Goal: Information Seeking & Learning: Learn about a topic

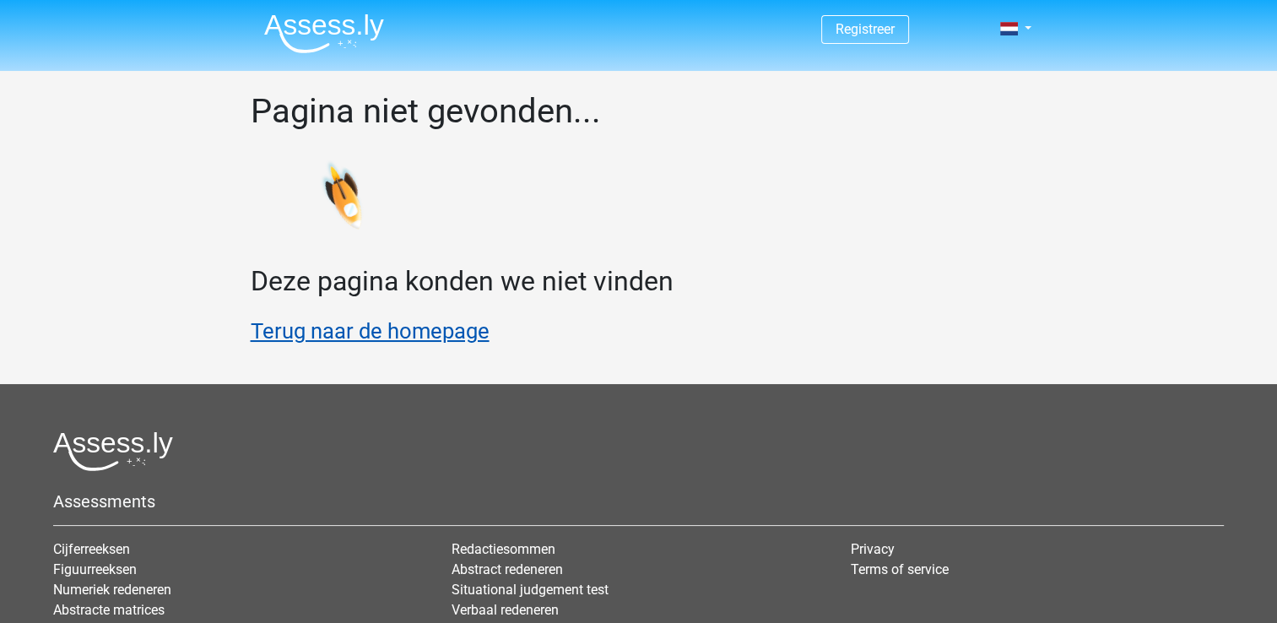
click at [331, 328] on link "Terug naar de homepage" at bounding box center [370, 330] width 239 height 25
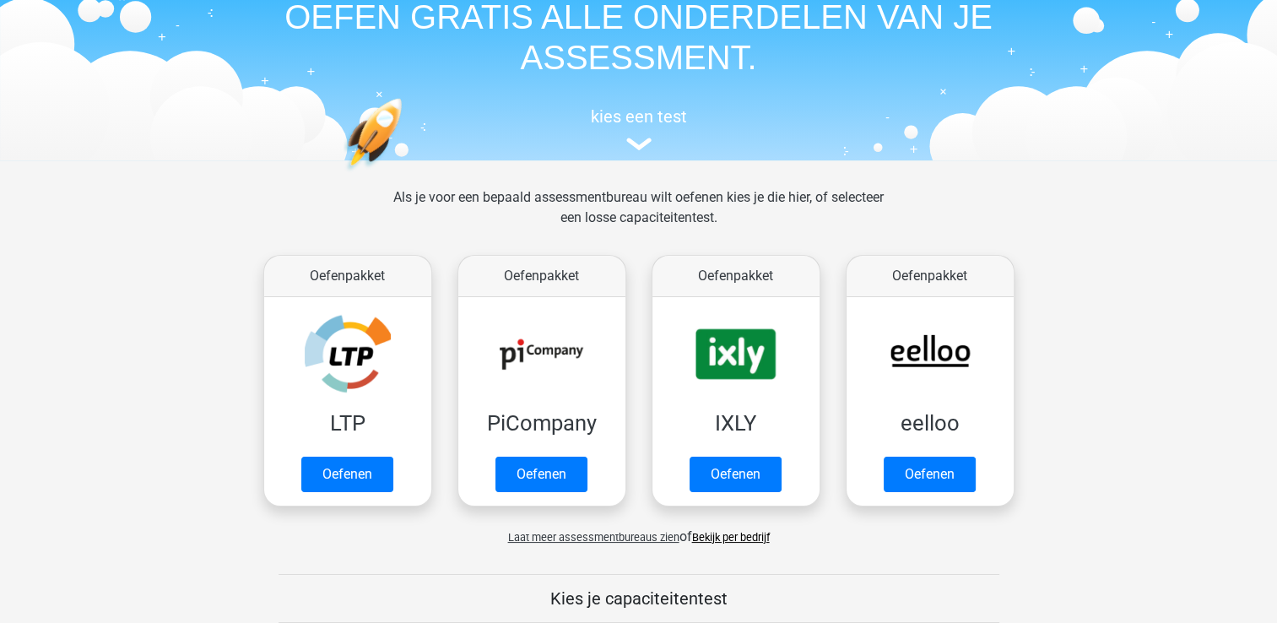
scroll to position [169, 0]
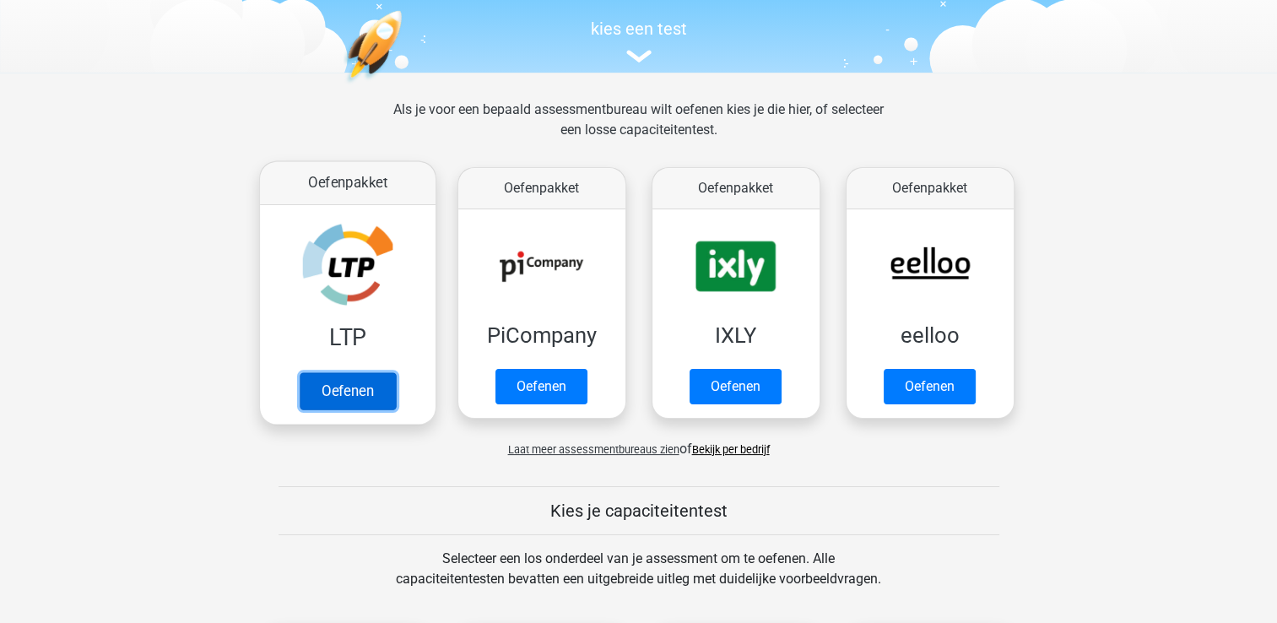
click at [317, 391] on link "Oefenen" at bounding box center [347, 390] width 96 height 37
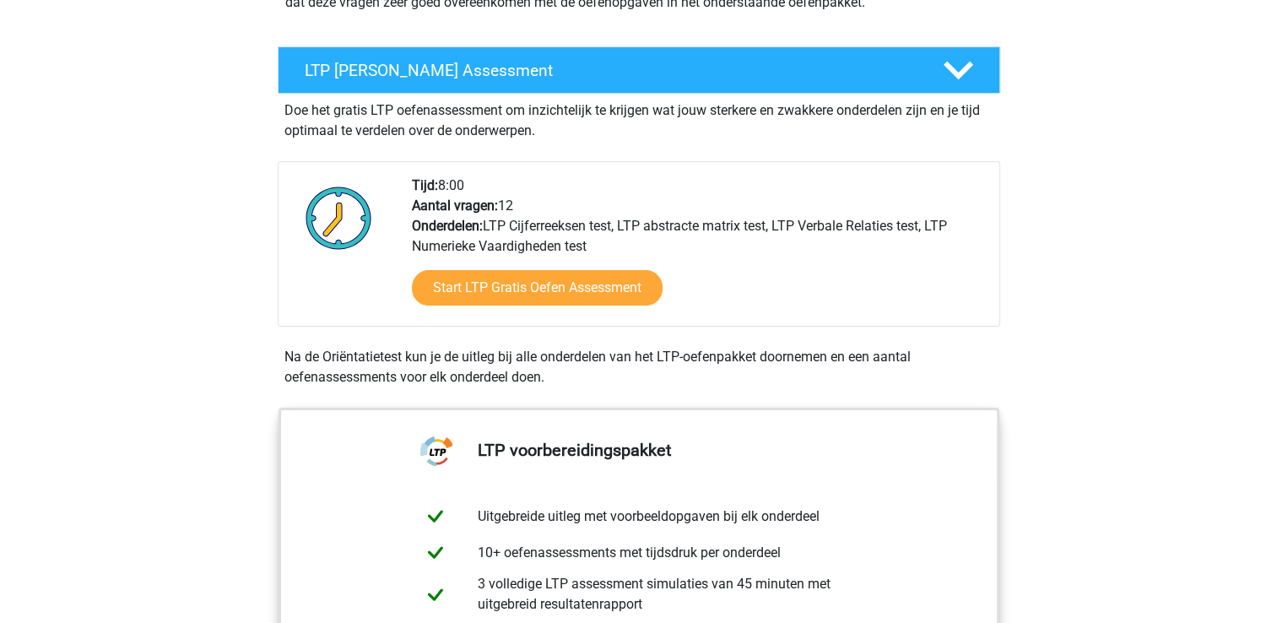
scroll to position [253, 0]
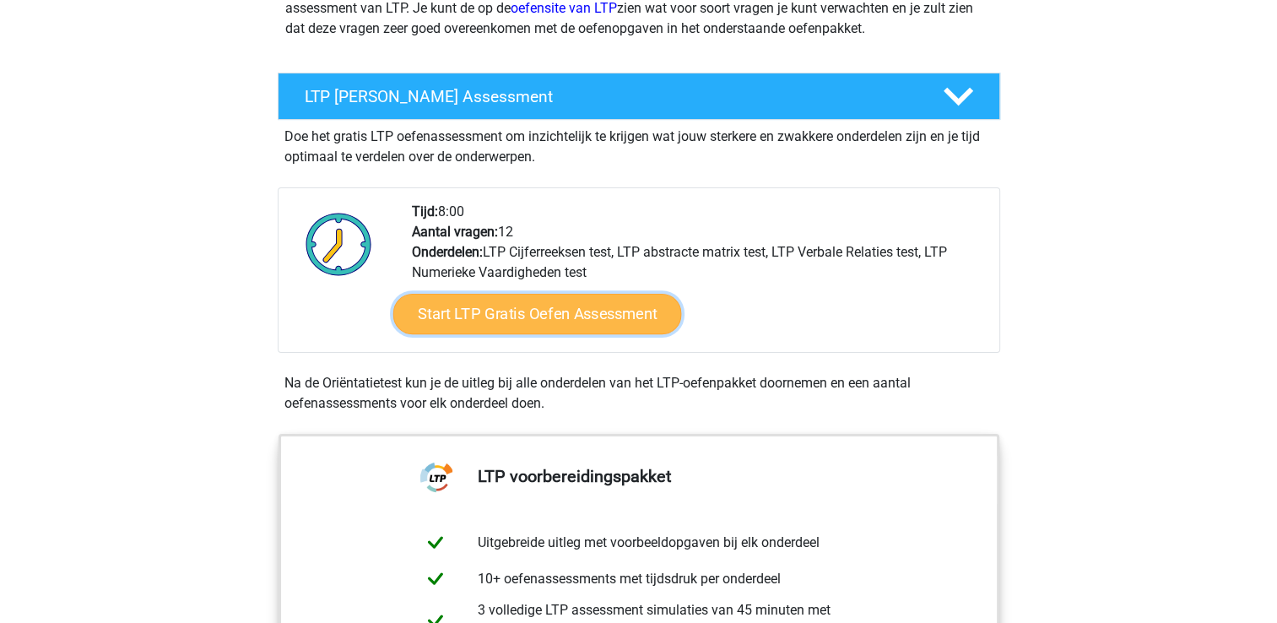
click at [538, 312] on link "Start LTP Gratis Oefen Assessment" at bounding box center [536, 314] width 289 height 41
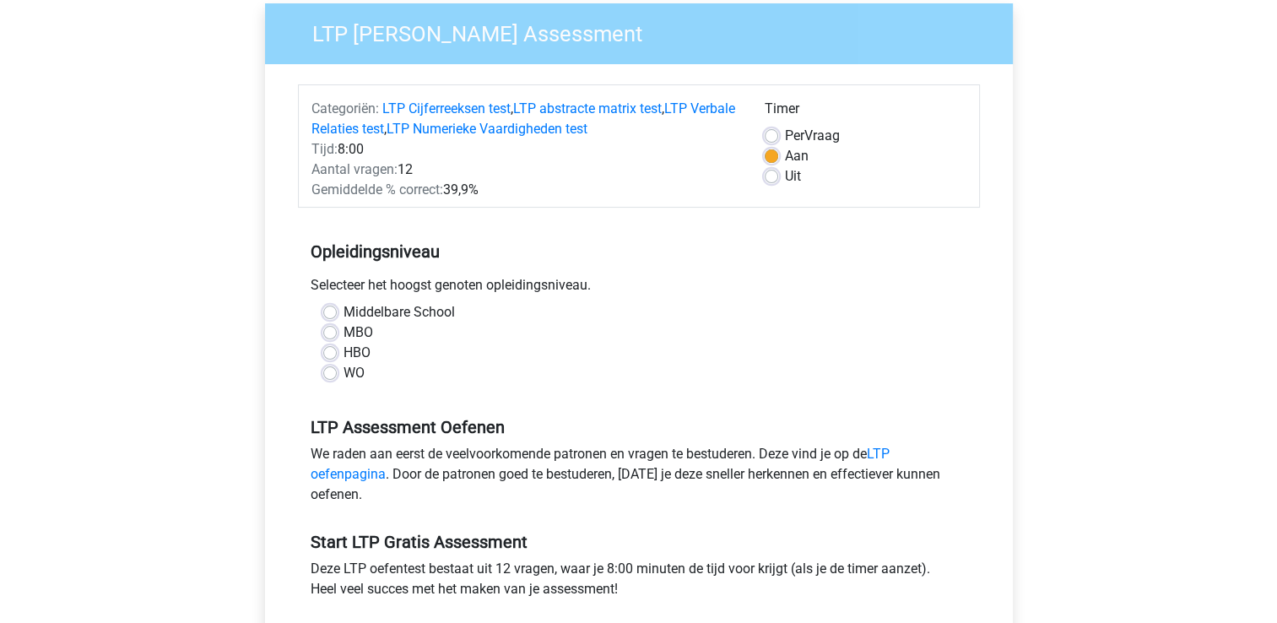
scroll to position [169, 0]
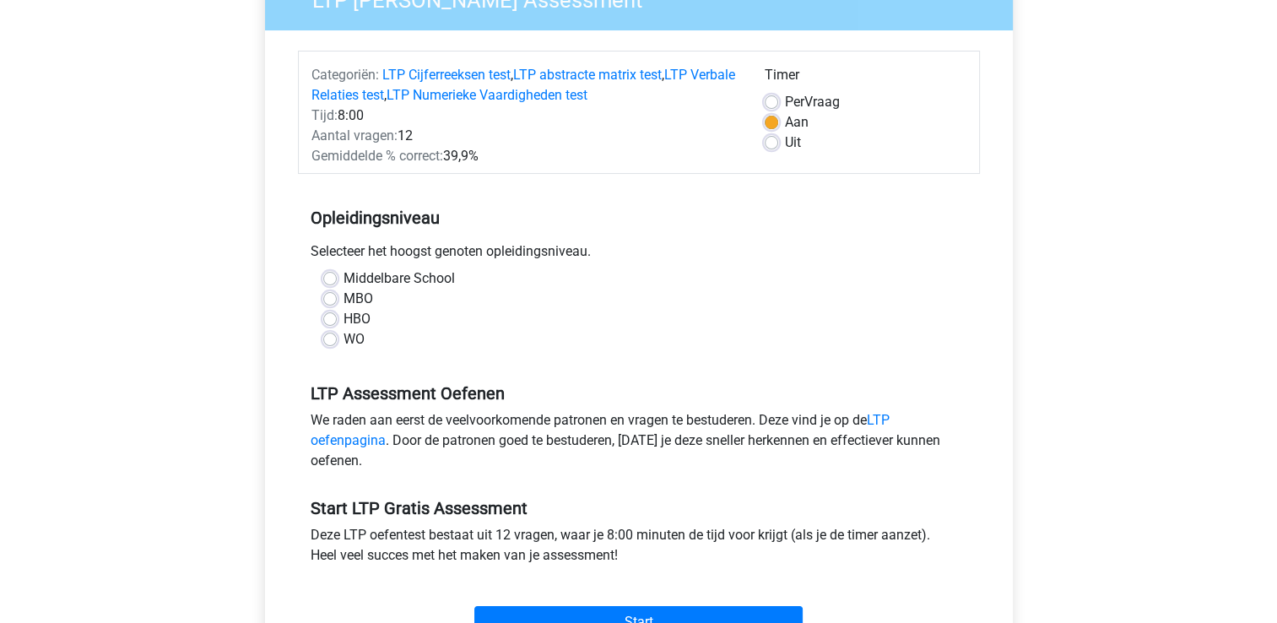
click at [343, 297] on label "MBO" at bounding box center [358, 299] width 30 height 20
click at [327, 297] on input "MBO" at bounding box center [330, 297] width 14 height 17
radio input "true"
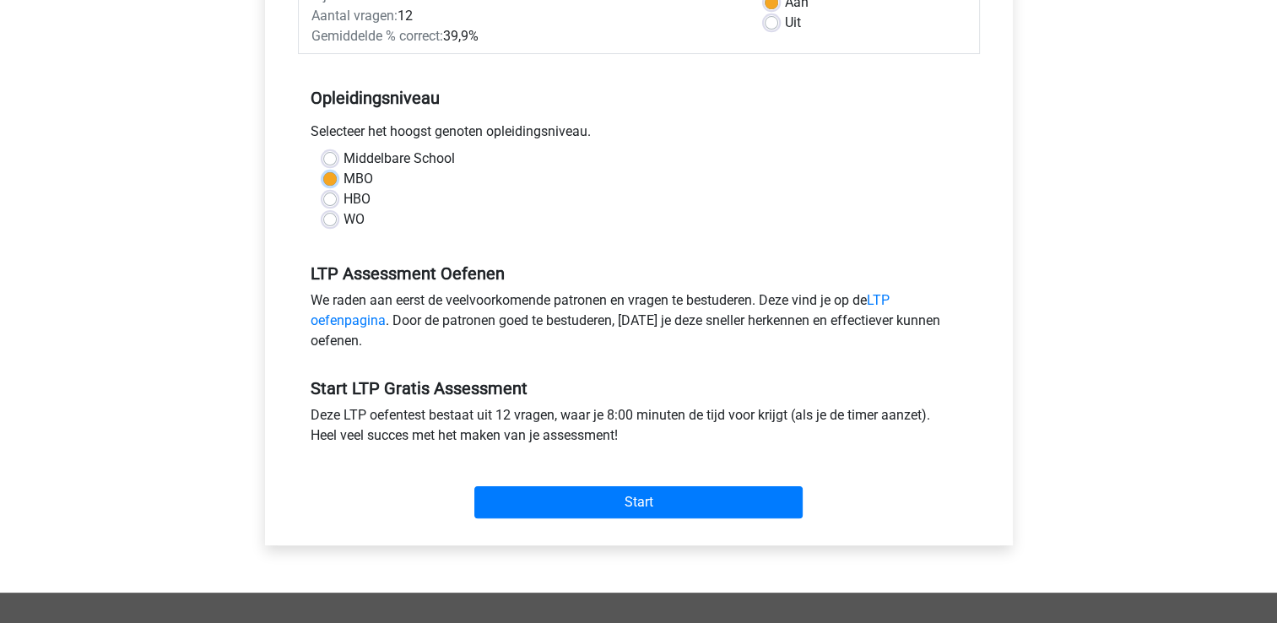
scroll to position [422, 0]
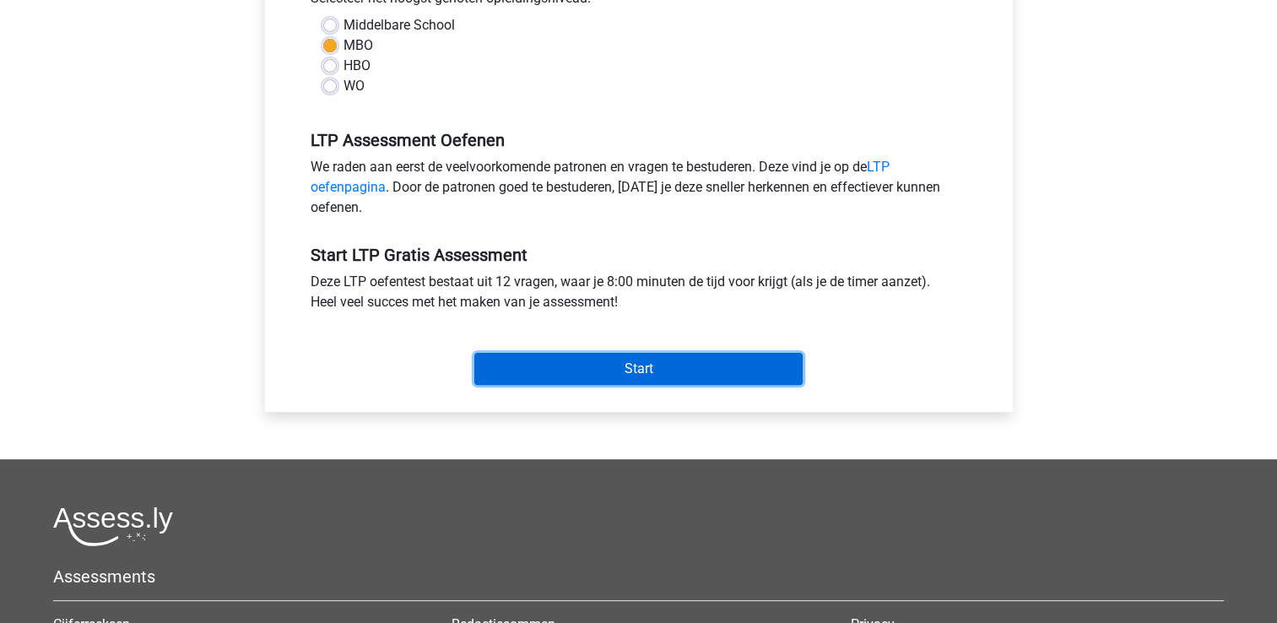
click at [624, 360] on input "Start" at bounding box center [638, 369] width 328 height 32
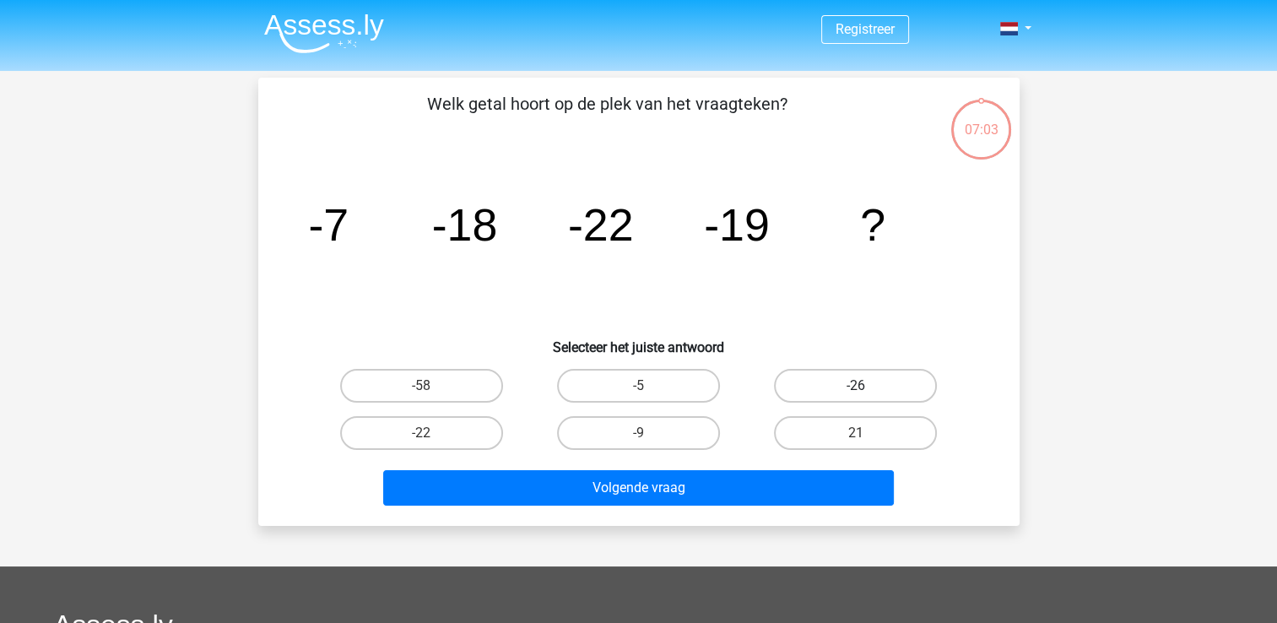
click at [856, 378] on label "-26" at bounding box center [855, 386] width 163 height 34
click at [856, 386] on input "-26" at bounding box center [861, 391] width 11 height 11
radio input "true"
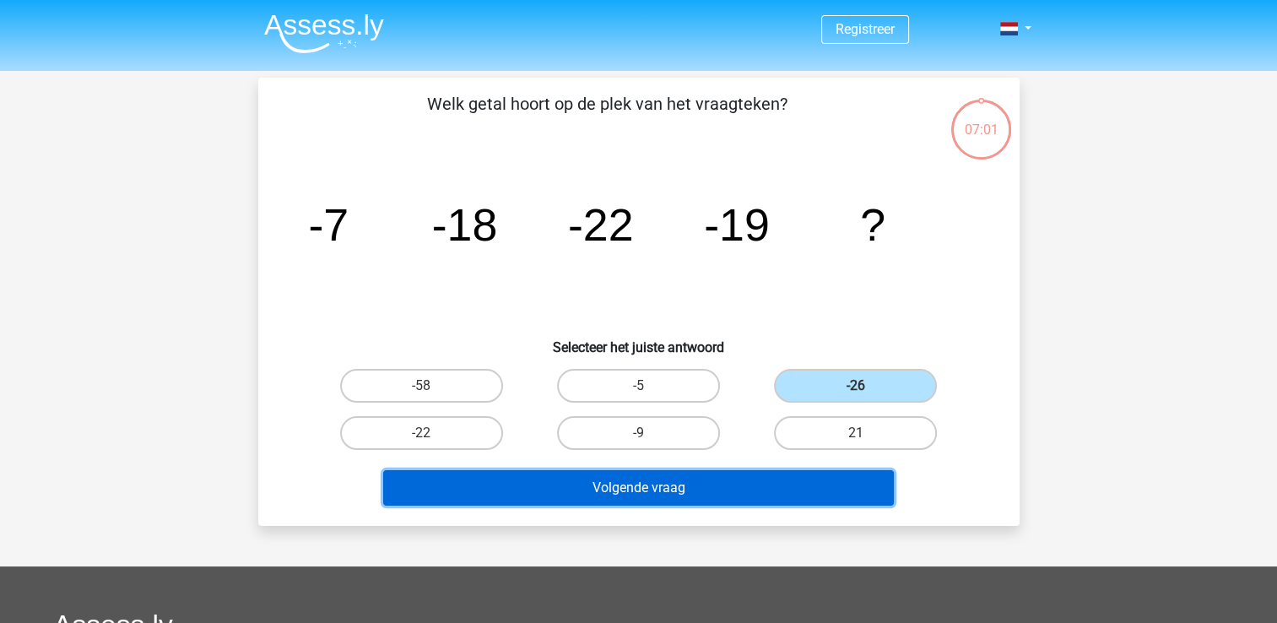
click at [665, 493] on button "Volgende vraag" at bounding box center [638, 487] width 511 height 35
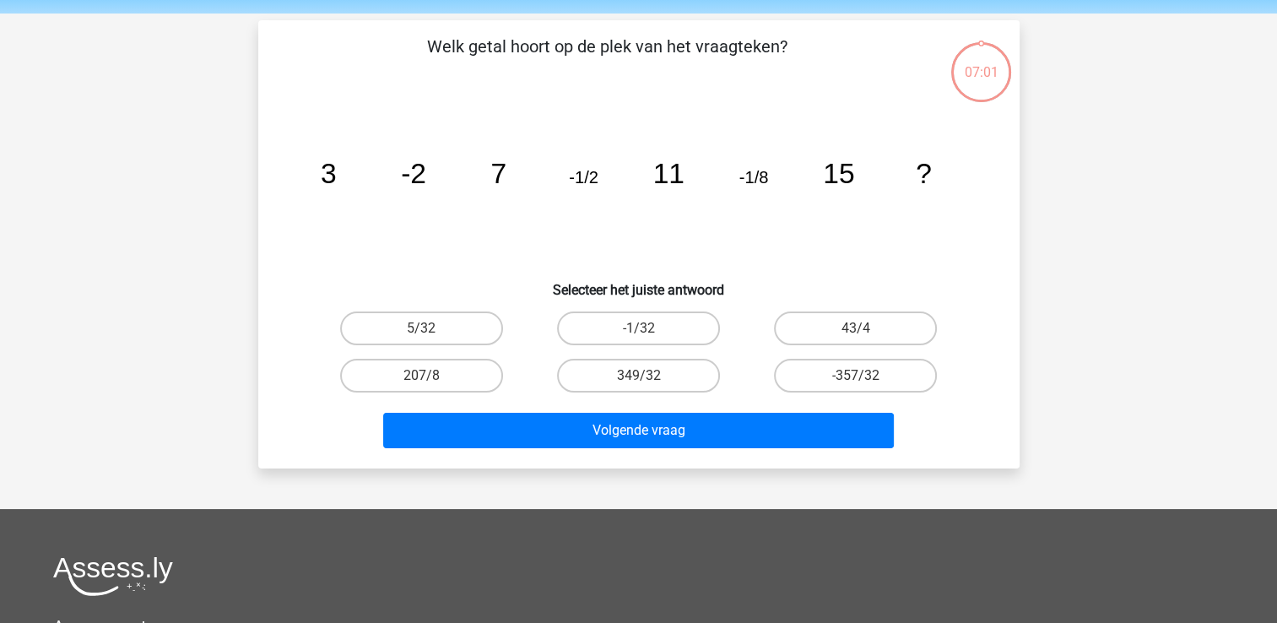
scroll to position [78, 0]
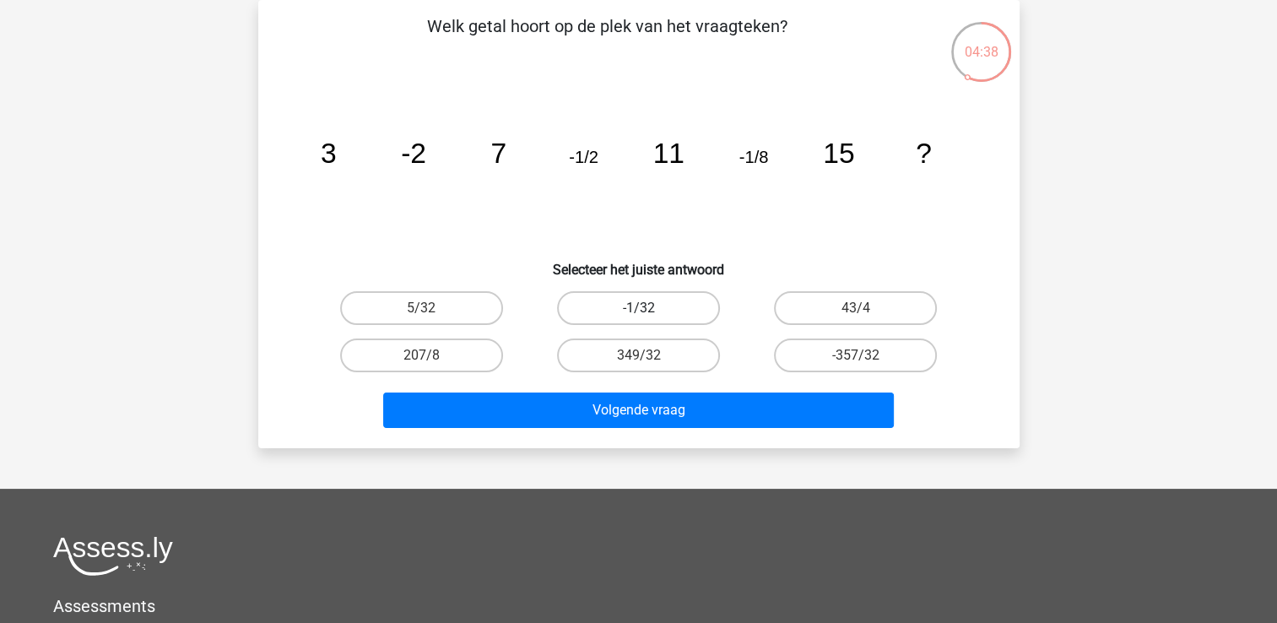
click at [659, 309] on label "-1/32" at bounding box center [638, 308] width 163 height 34
click at [649, 309] on input "-1/32" at bounding box center [643, 313] width 11 height 11
radio input "true"
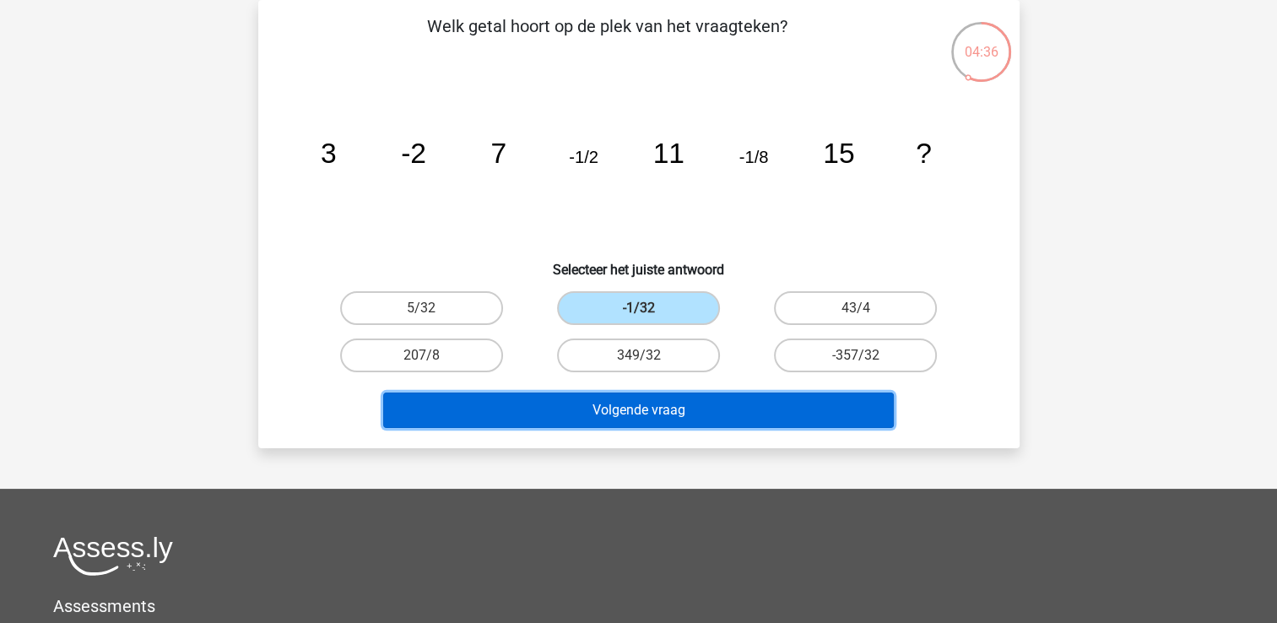
click at [678, 415] on button "Volgende vraag" at bounding box center [638, 409] width 511 height 35
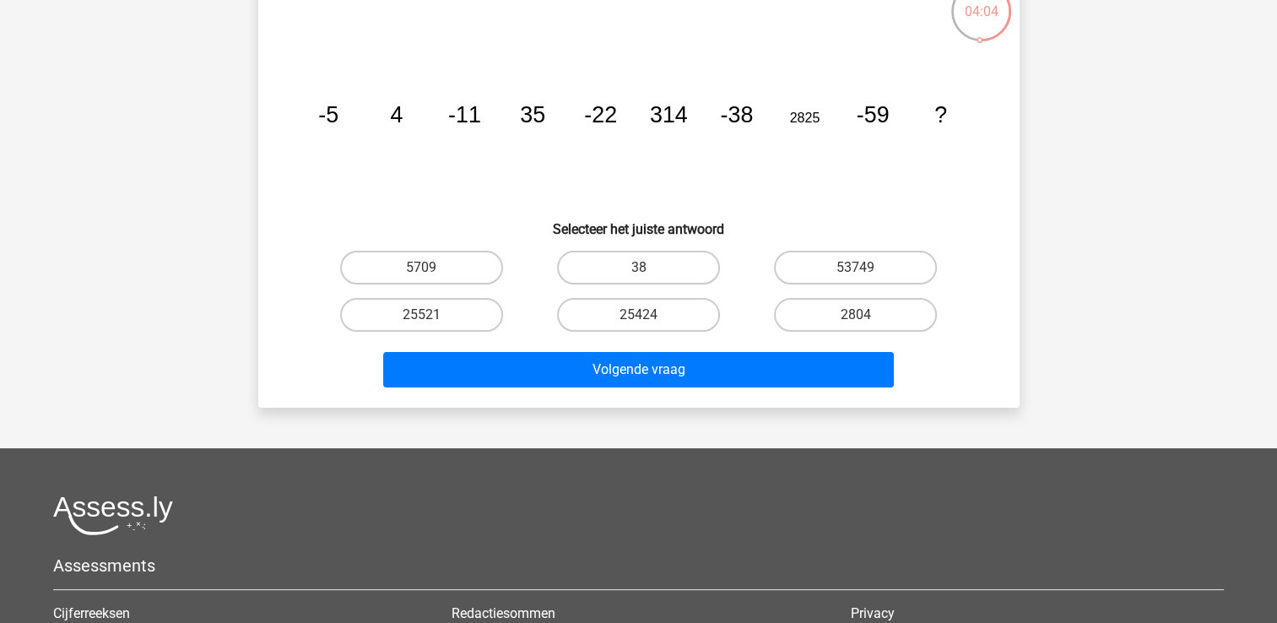
scroll to position [0, 0]
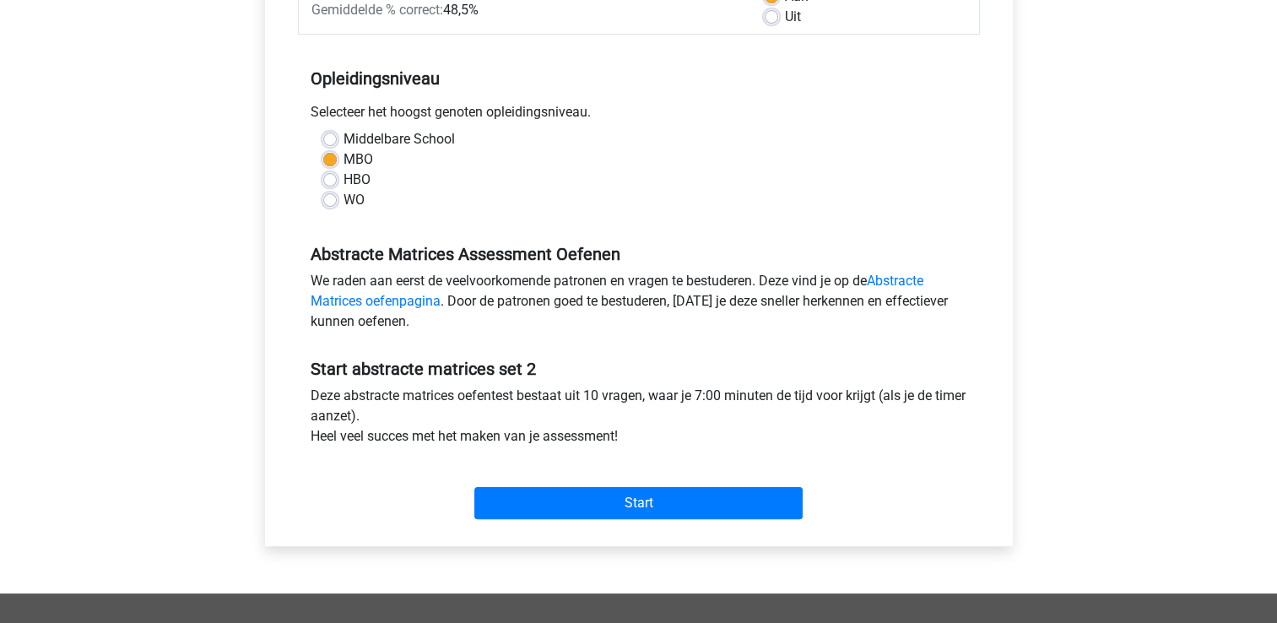
scroll to position [591, 0]
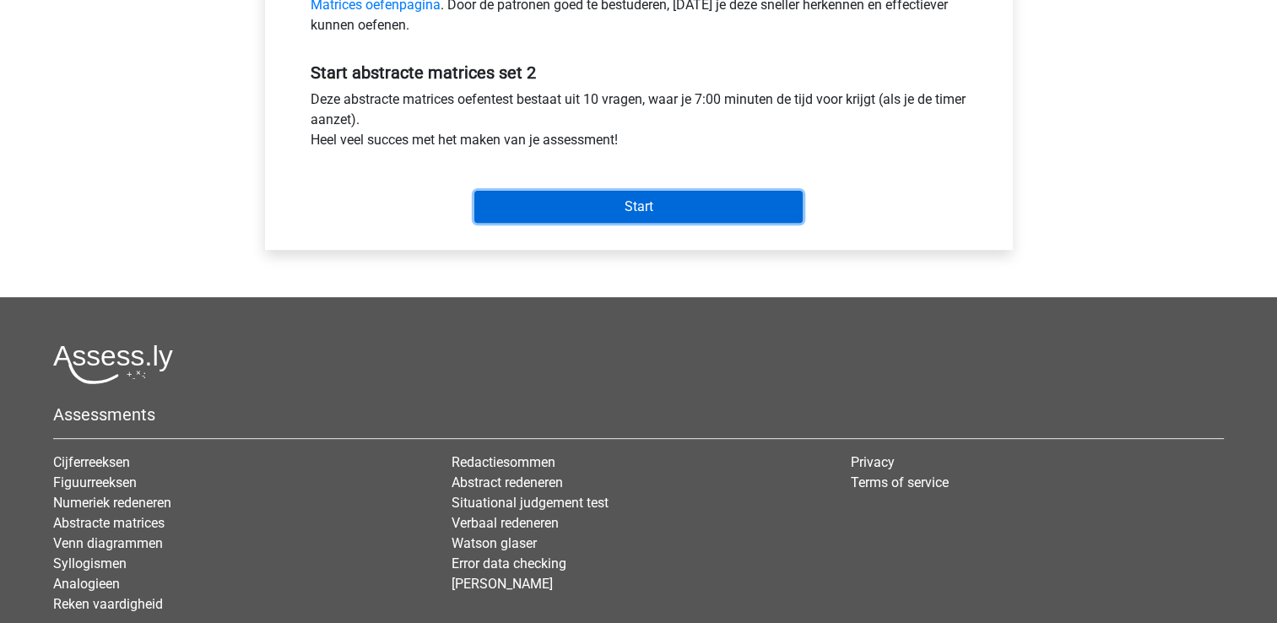
click at [747, 207] on input "Start" at bounding box center [638, 207] width 328 height 32
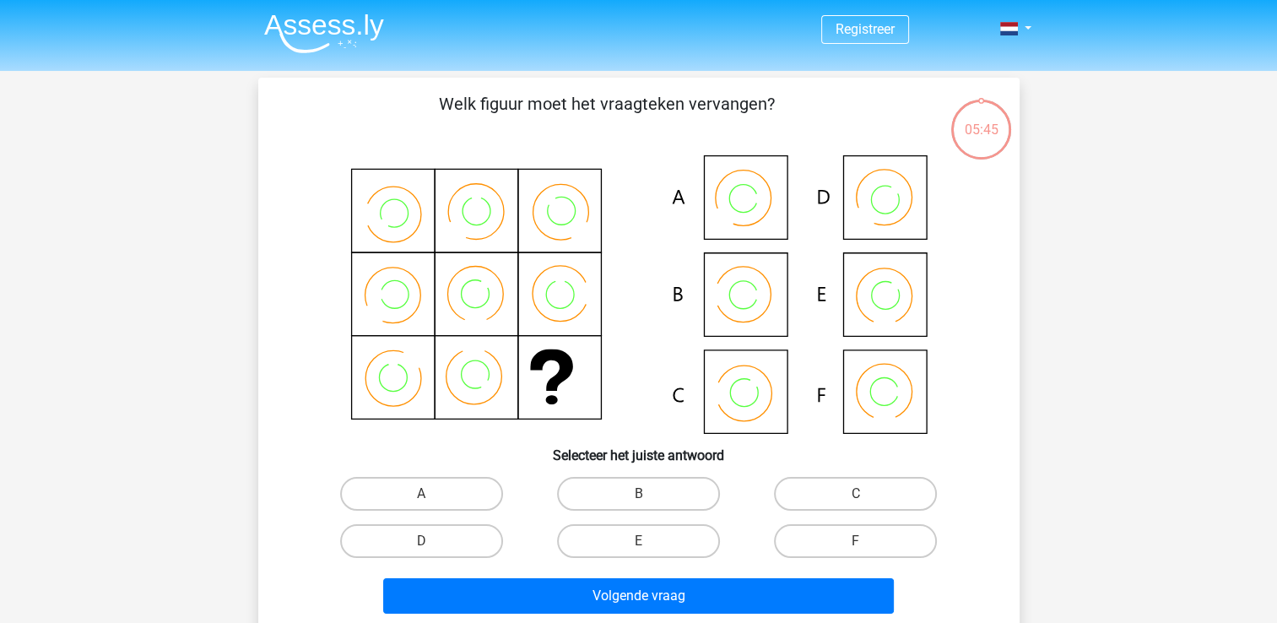
click at [739, 383] on icon at bounding box center [639, 294] width 680 height 278
click at [823, 488] on label "C" at bounding box center [855, 494] width 163 height 34
click at [856, 494] on input "C" at bounding box center [861, 499] width 11 height 11
radio input "true"
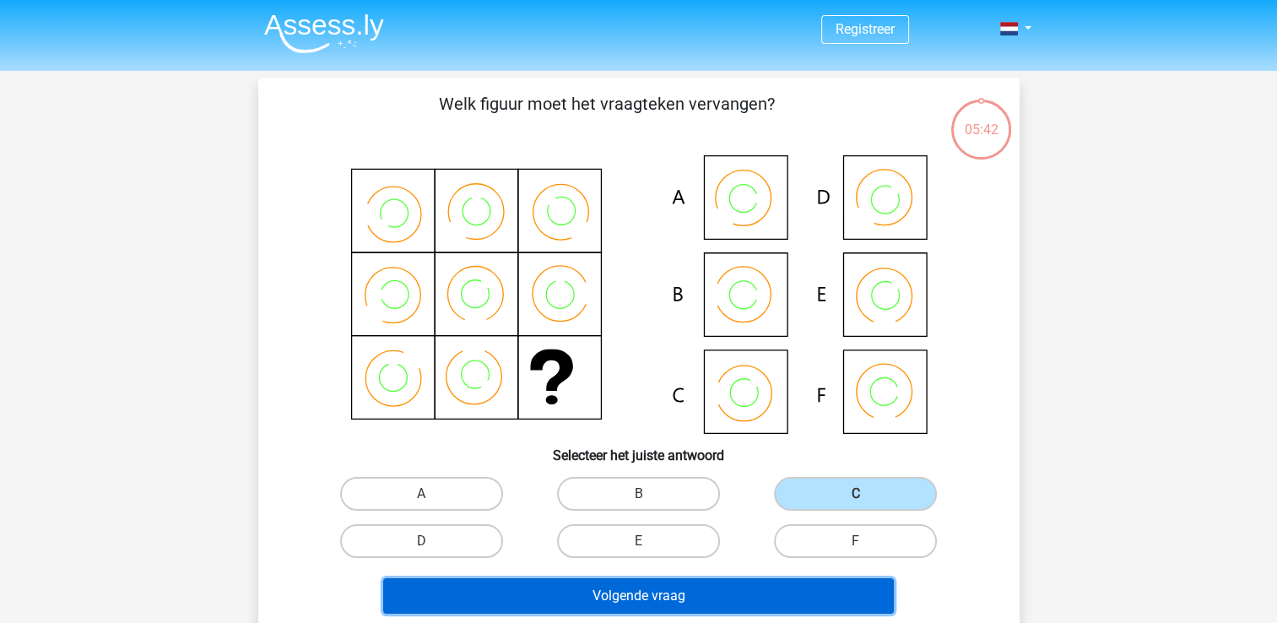
click at [701, 590] on button "Volgende vraag" at bounding box center [638, 595] width 511 height 35
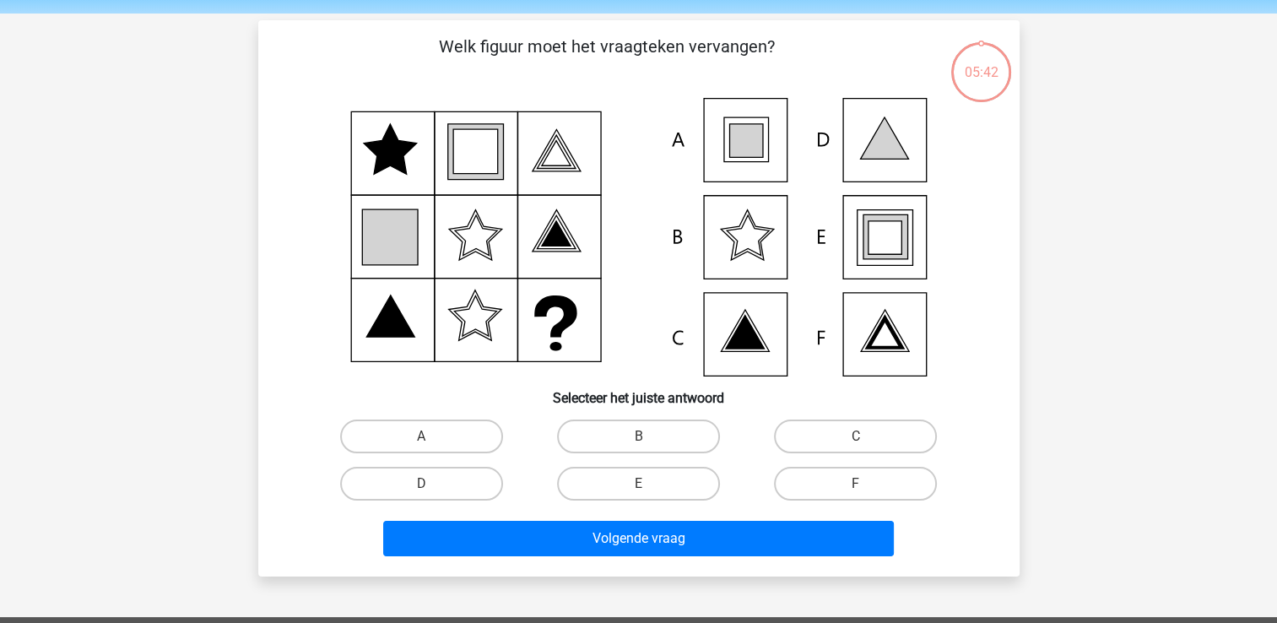
scroll to position [78, 0]
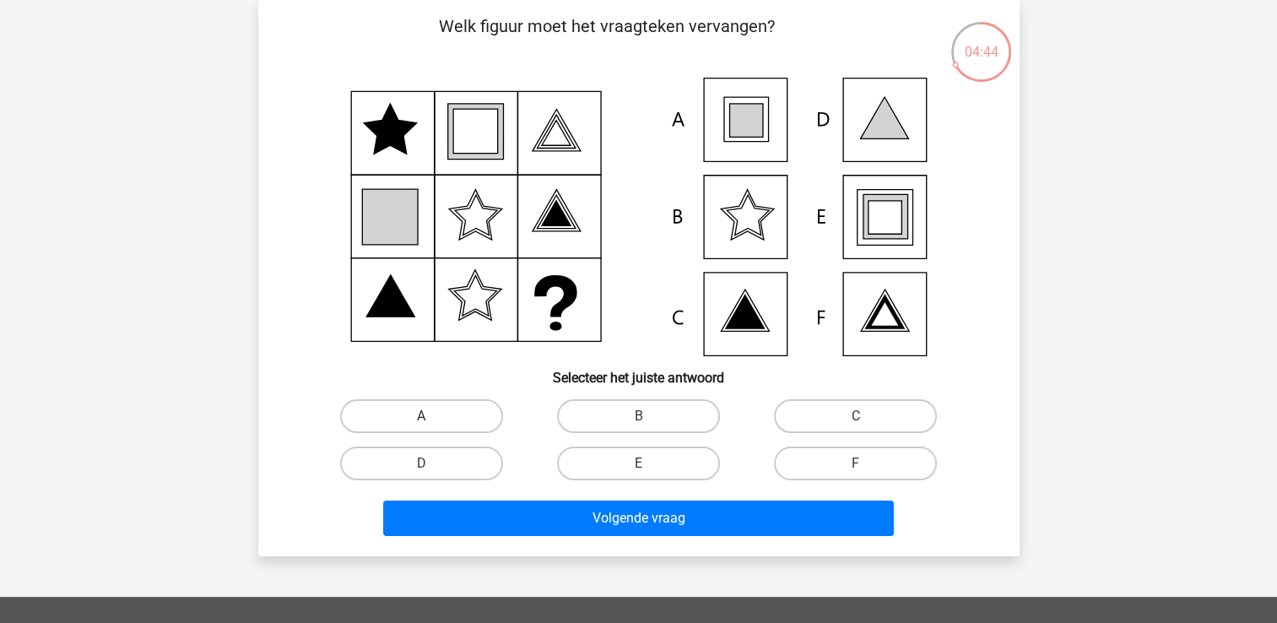
click at [386, 410] on label "A" at bounding box center [421, 416] width 163 height 34
click at [421, 416] on input "A" at bounding box center [426, 421] width 11 height 11
radio input "true"
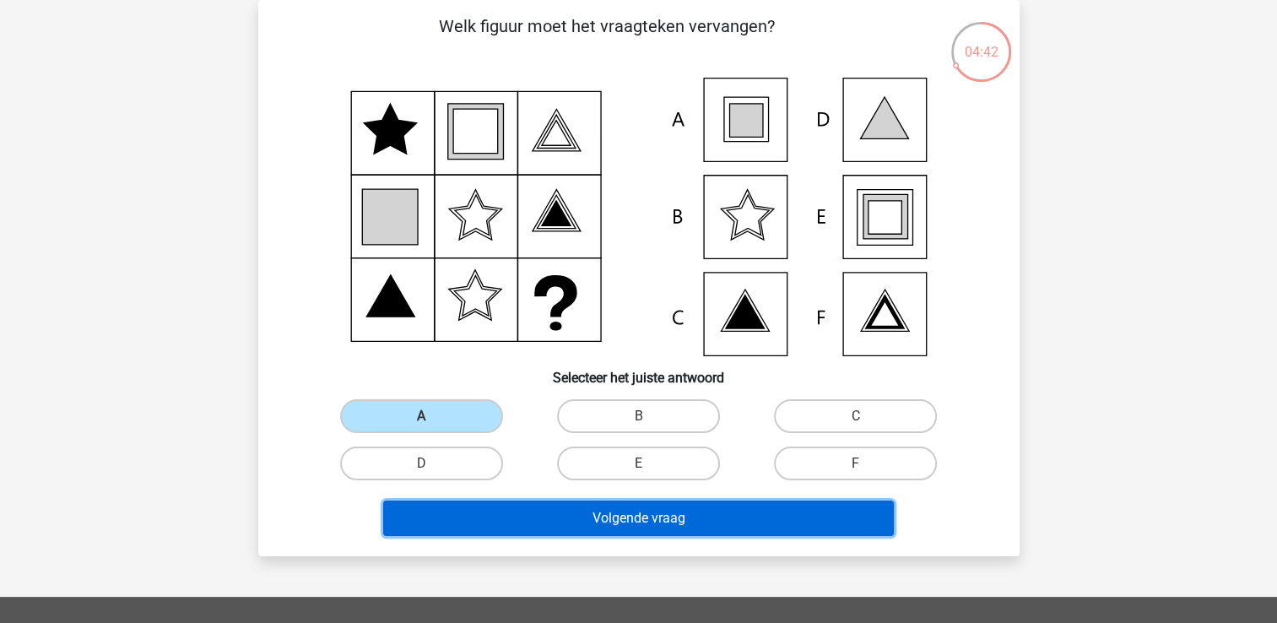
click at [673, 525] on button "Volgende vraag" at bounding box center [638, 517] width 511 height 35
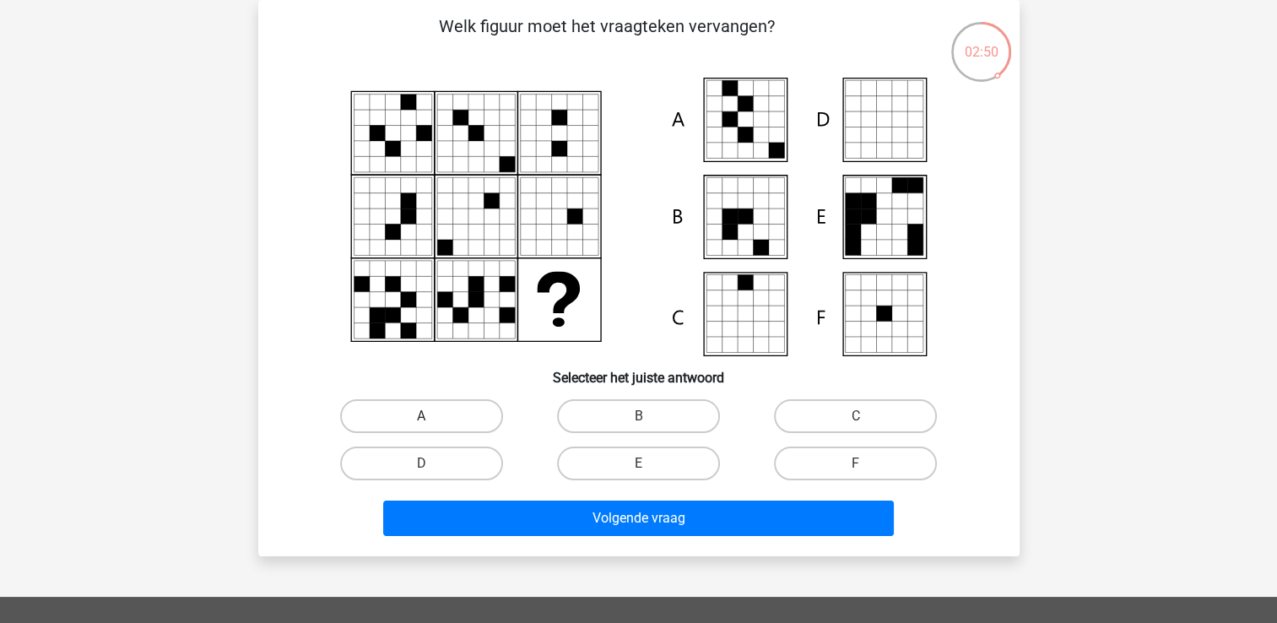
click at [408, 413] on label "A" at bounding box center [421, 416] width 163 height 34
click at [421, 416] on input "A" at bounding box center [426, 421] width 11 height 11
radio input "true"
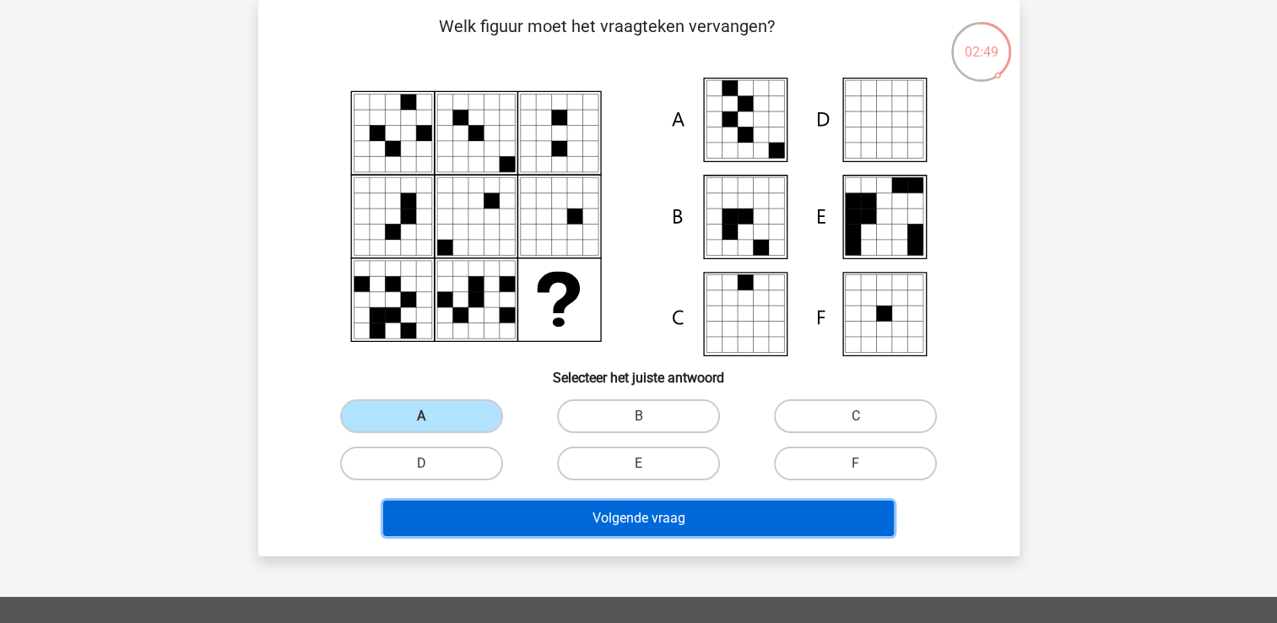
click at [722, 524] on button "Volgende vraag" at bounding box center [638, 517] width 511 height 35
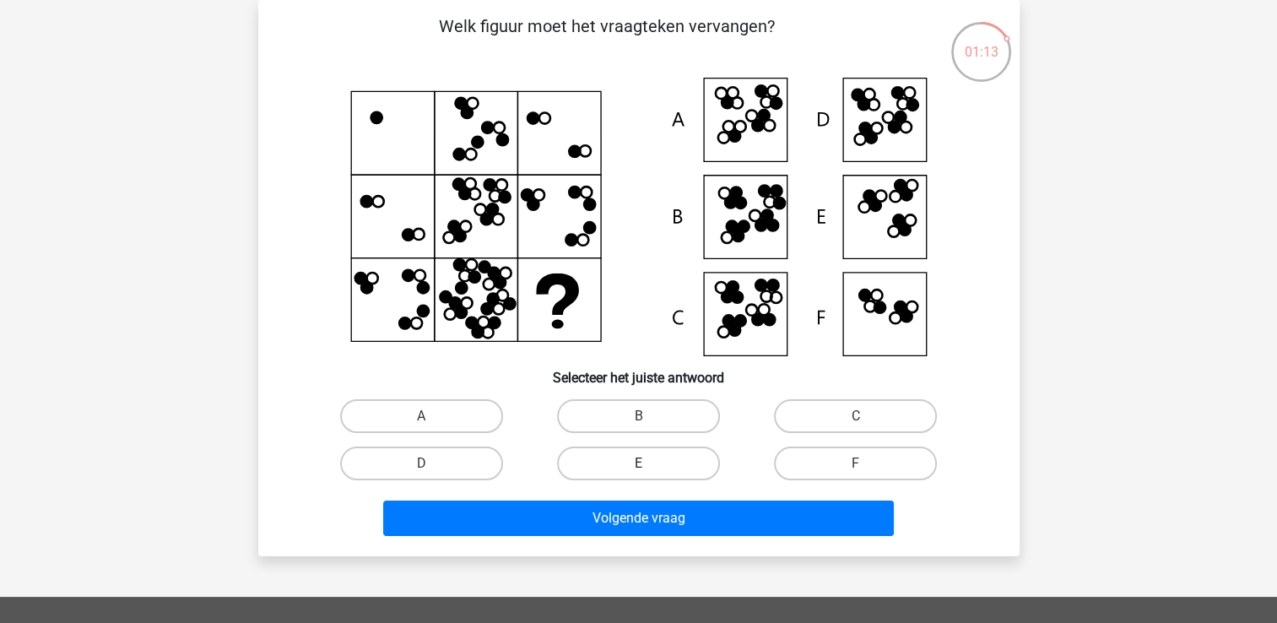
click at [655, 460] on label "E" at bounding box center [638, 463] width 163 height 34
click at [649, 463] on input "E" at bounding box center [643, 468] width 11 height 11
radio input "true"
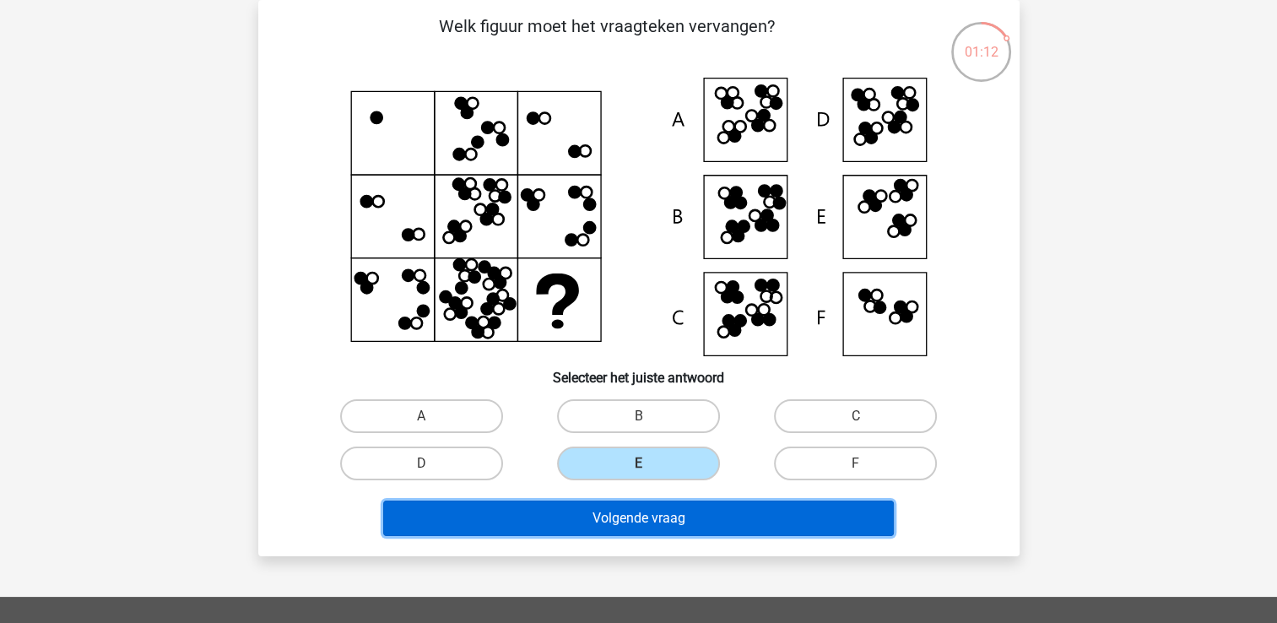
click at [663, 518] on button "Volgende vraag" at bounding box center [638, 517] width 511 height 35
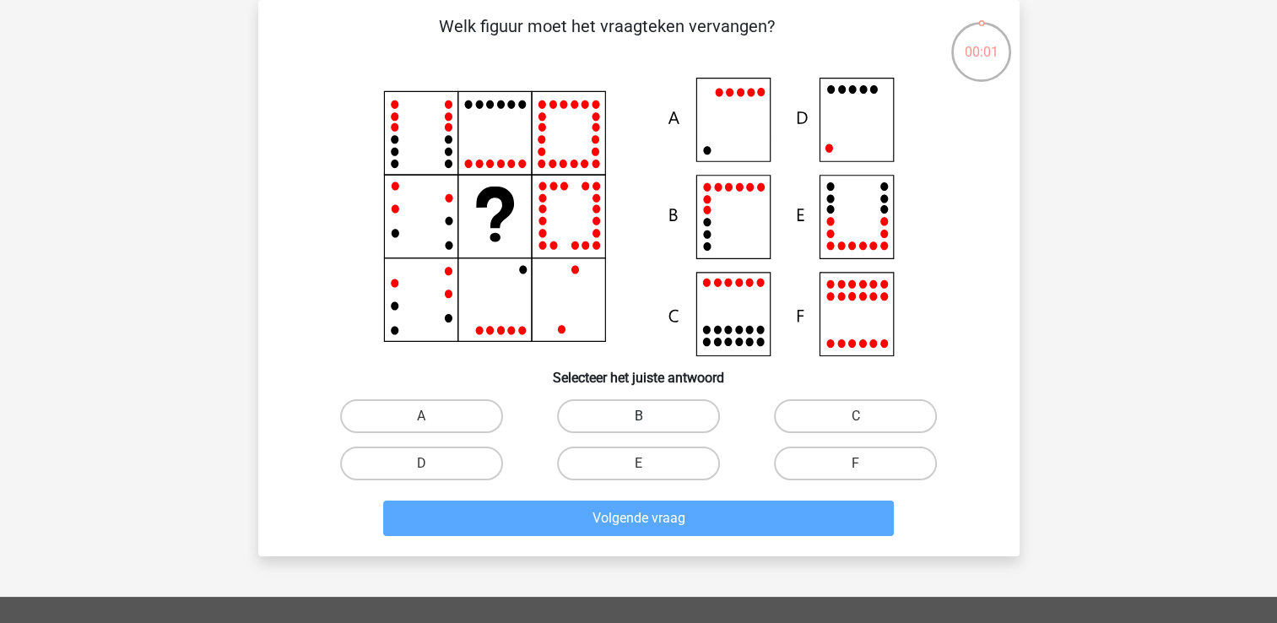
click at [668, 412] on label "B" at bounding box center [638, 416] width 163 height 34
click at [649, 416] on input "B" at bounding box center [643, 421] width 11 height 11
radio input "true"
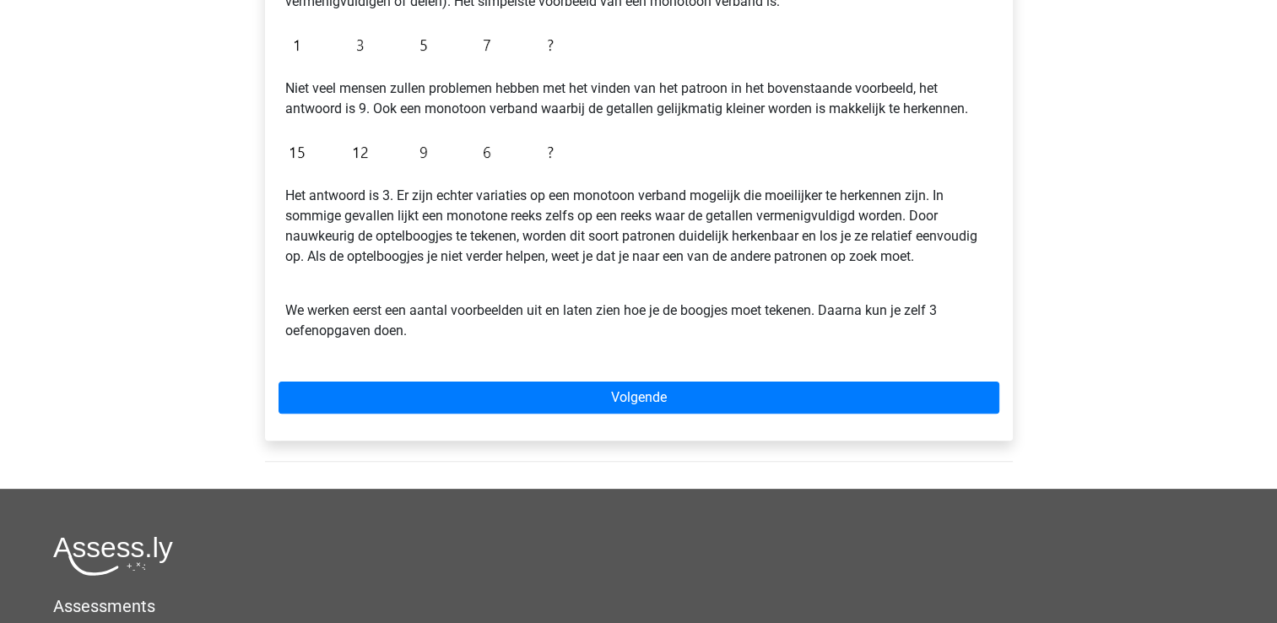
scroll to position [506, 0]
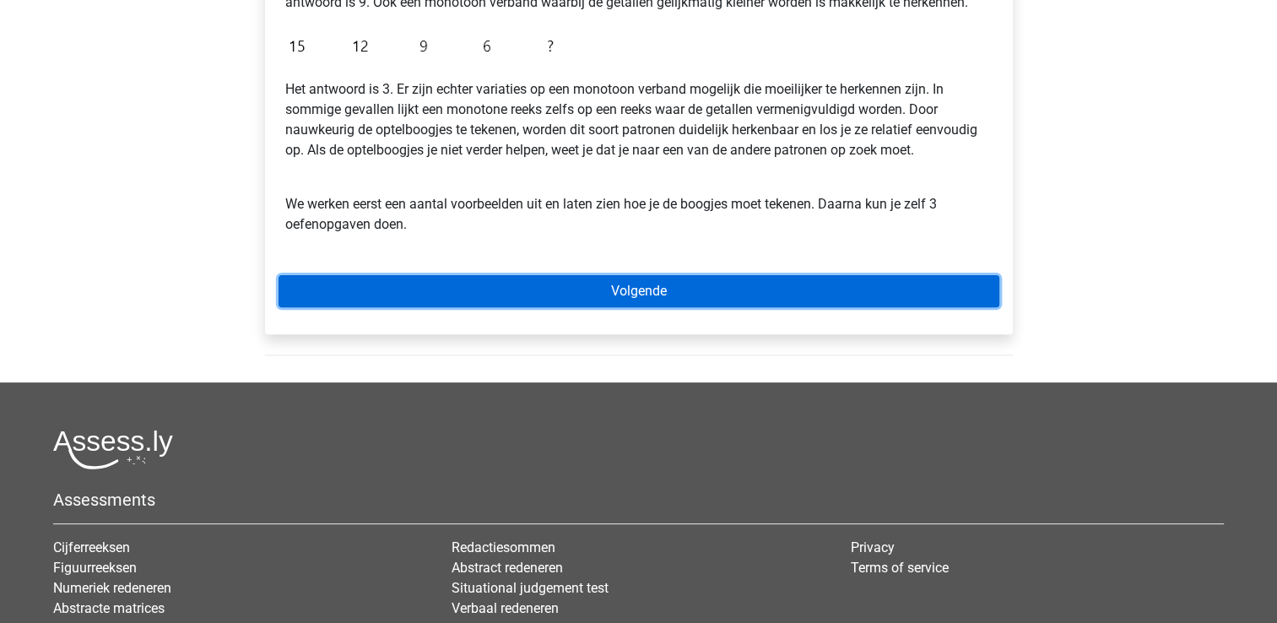
click at [785, 295] on link "Volgende" at bounding box center [638, 291] width 721 height 32
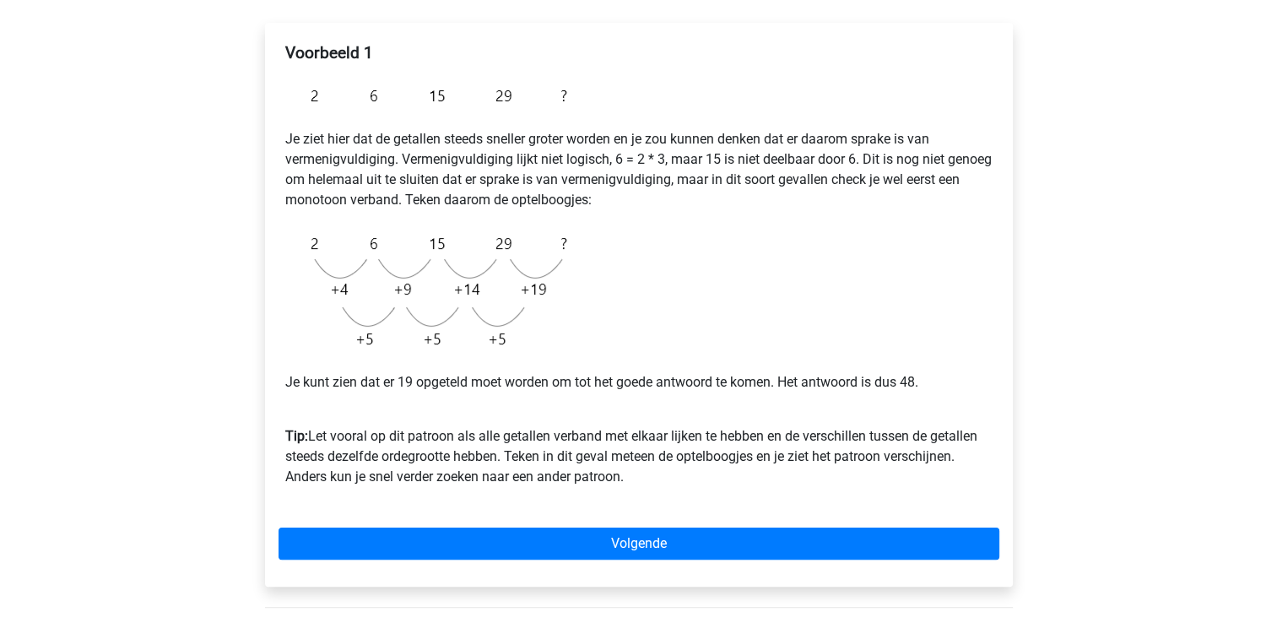
scroll to position [422, 0]
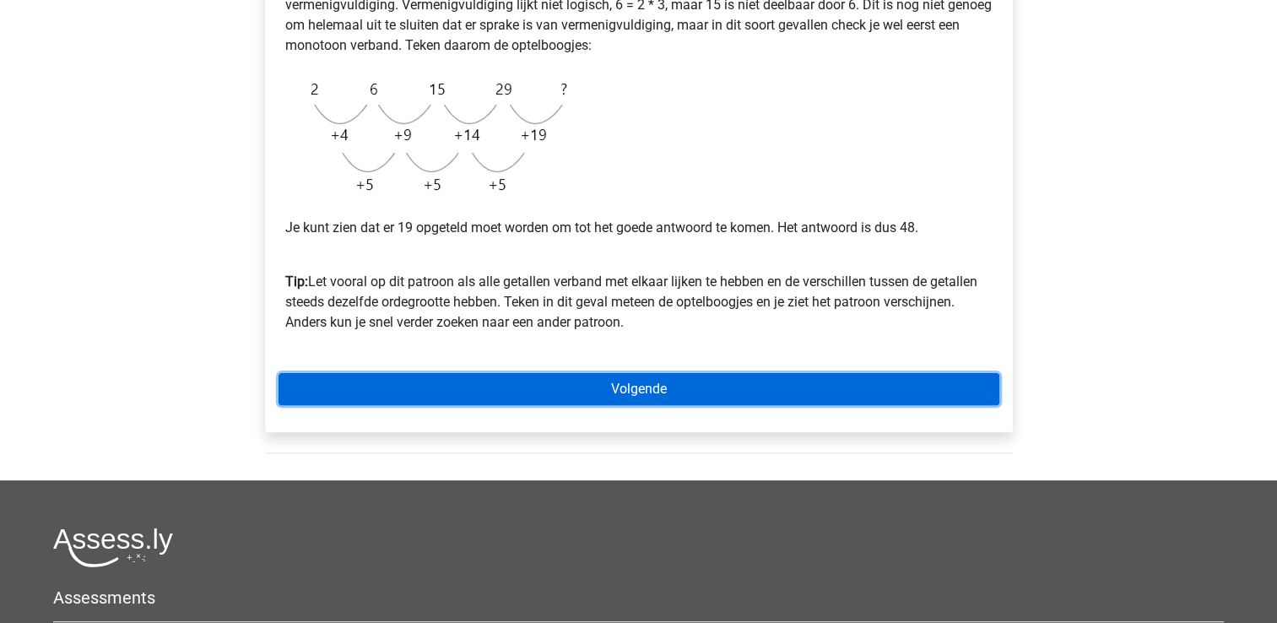
click at [574, 388] on link "Volgende" at bounding box center [638, 389] width 721 height 32
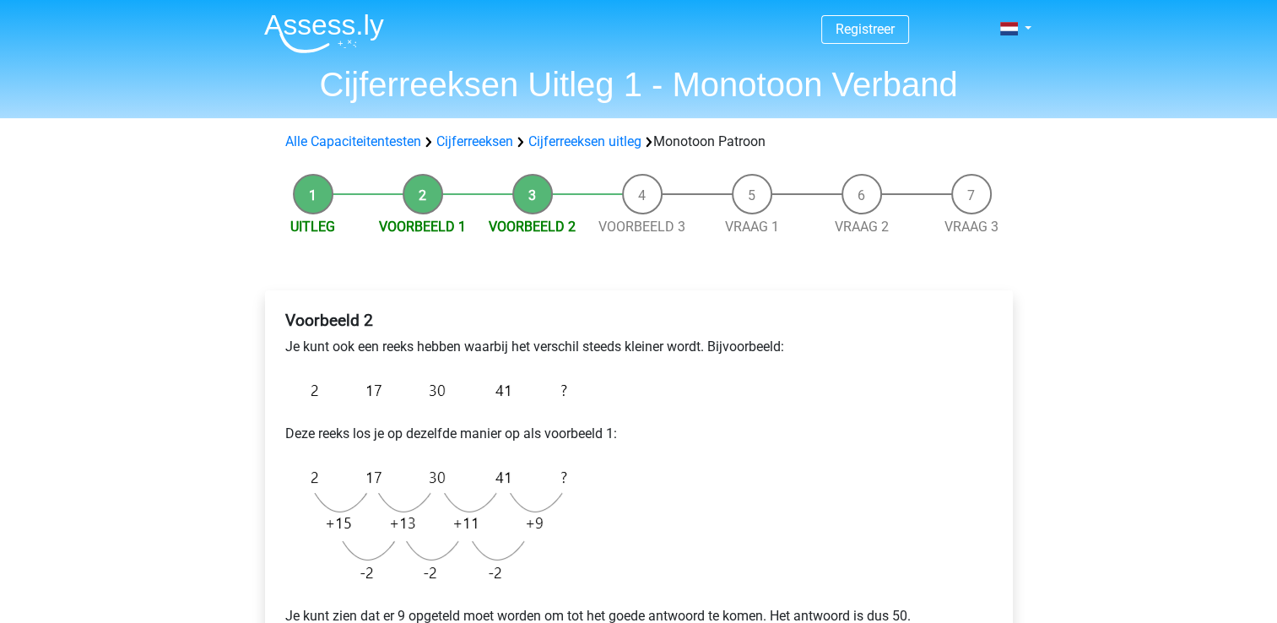
scroll to position [169, 0]
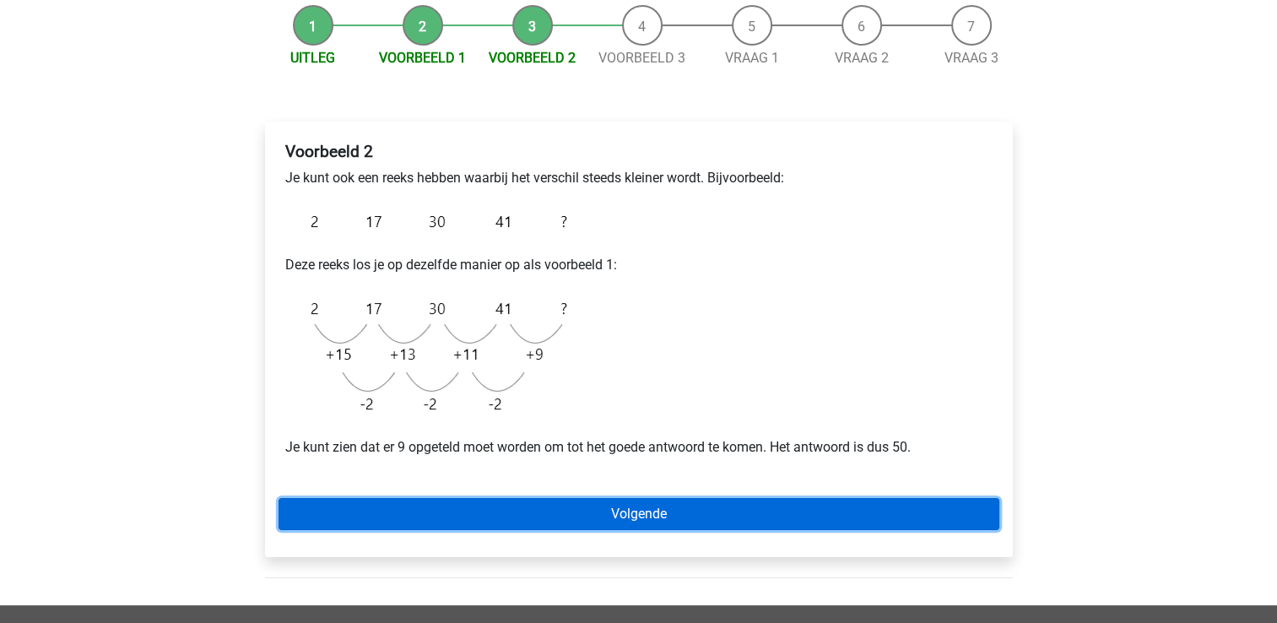
click at [645, 513] on link "Volgende" at bounding box center [638, 514] width 721 height 32
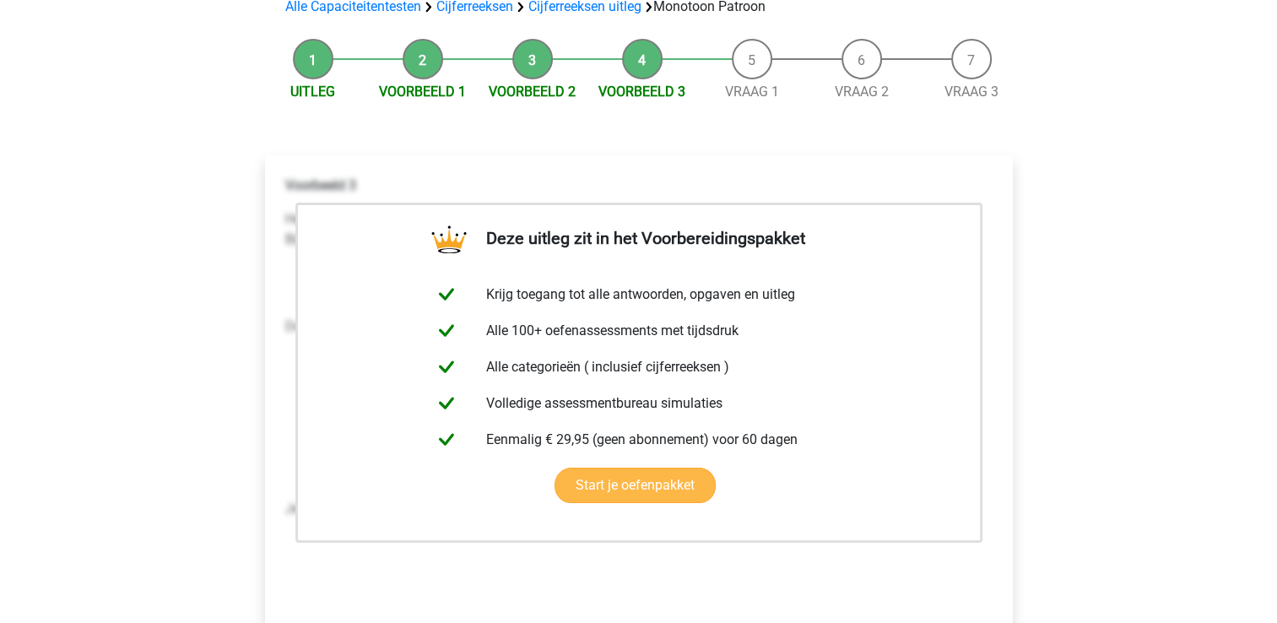
scroll to position [253, 0]
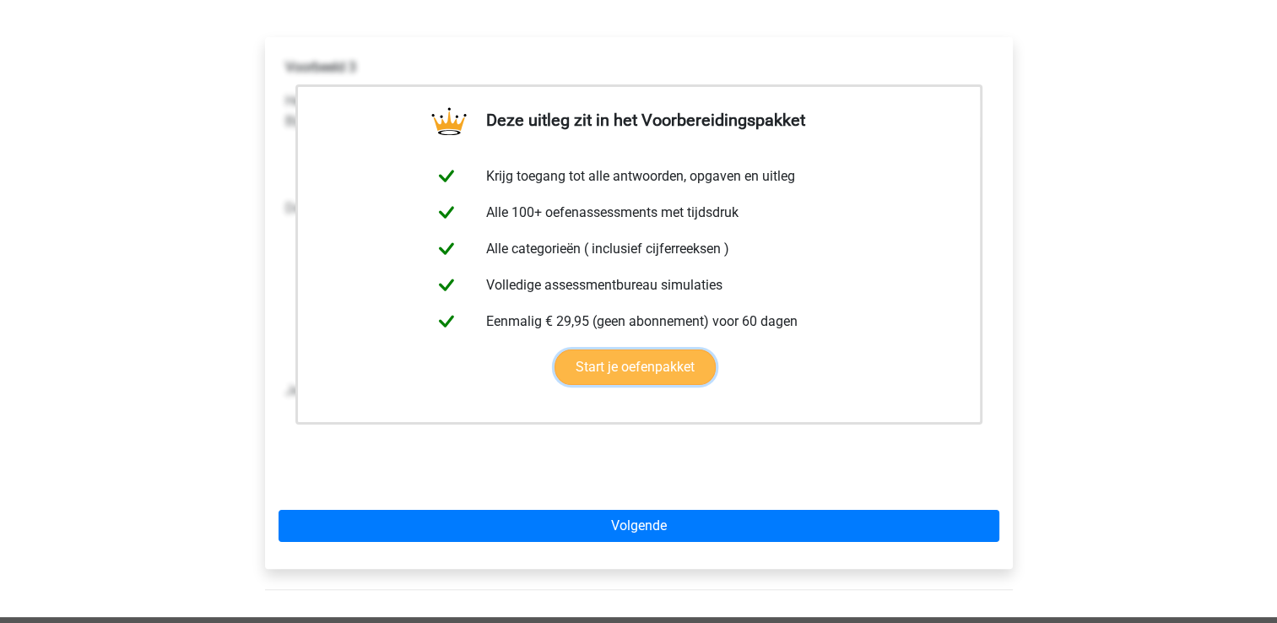
click at [655, 368] on link "Start je oefenpakket" at bounding box center [634, 366] width 161 height 35
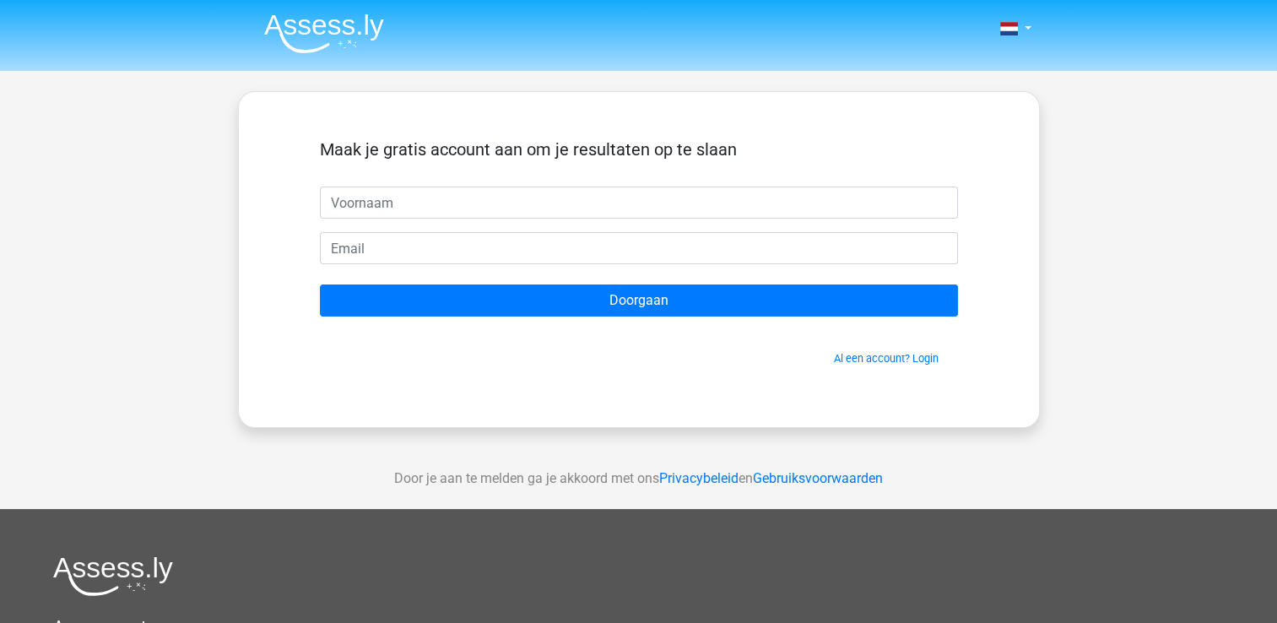
click at [594, 201] on input "text" at bounding box center [639, 202] width 638 height 32
type input "Jan"
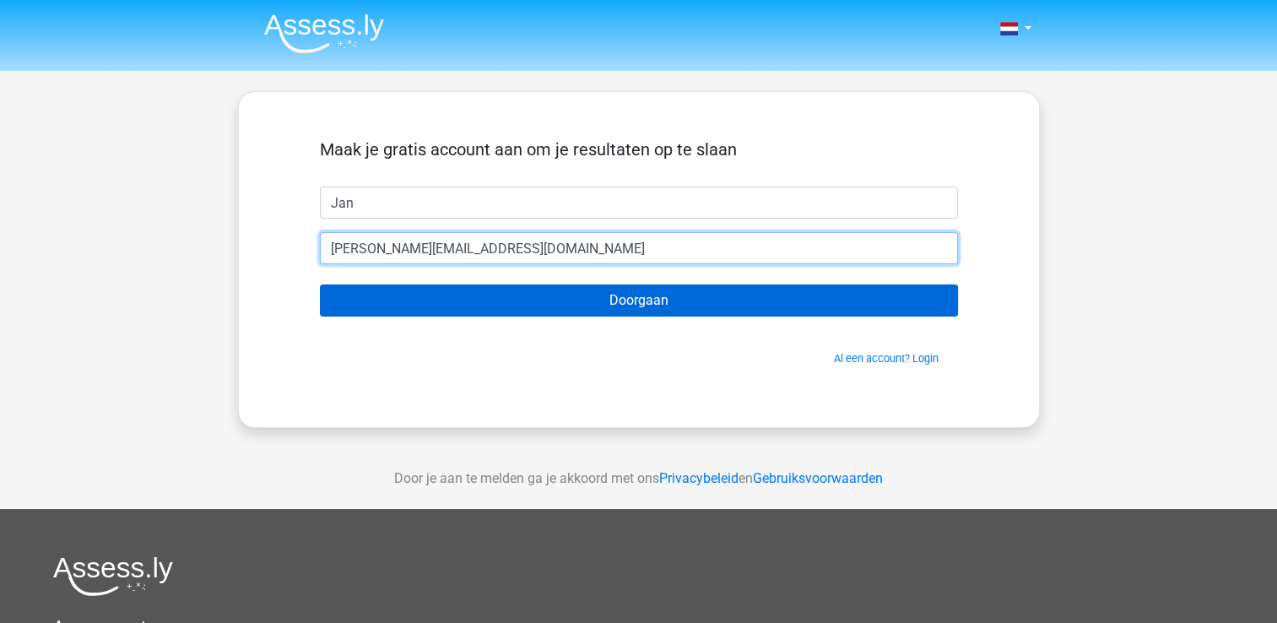
type input "[PERSON_NAME][EMAIL_ADDRESS][DOMAIN_NAME]"
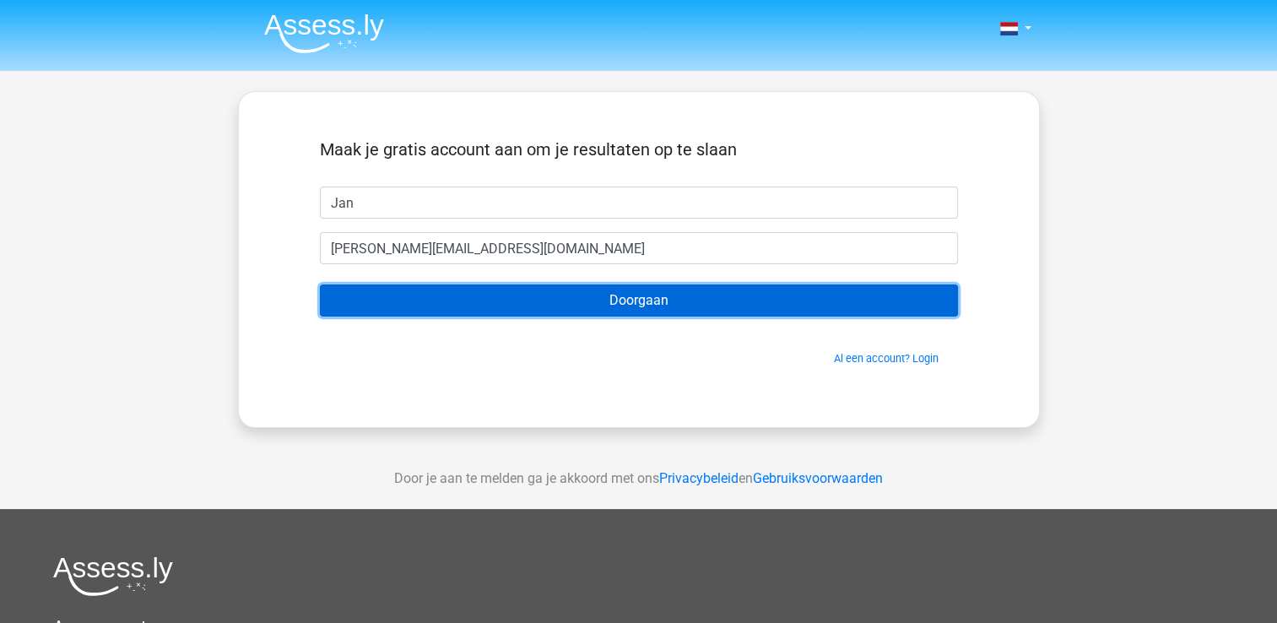
click at [616, 293] on input "Doorgaan" at bounding box center [639, 300] width 638 height 32
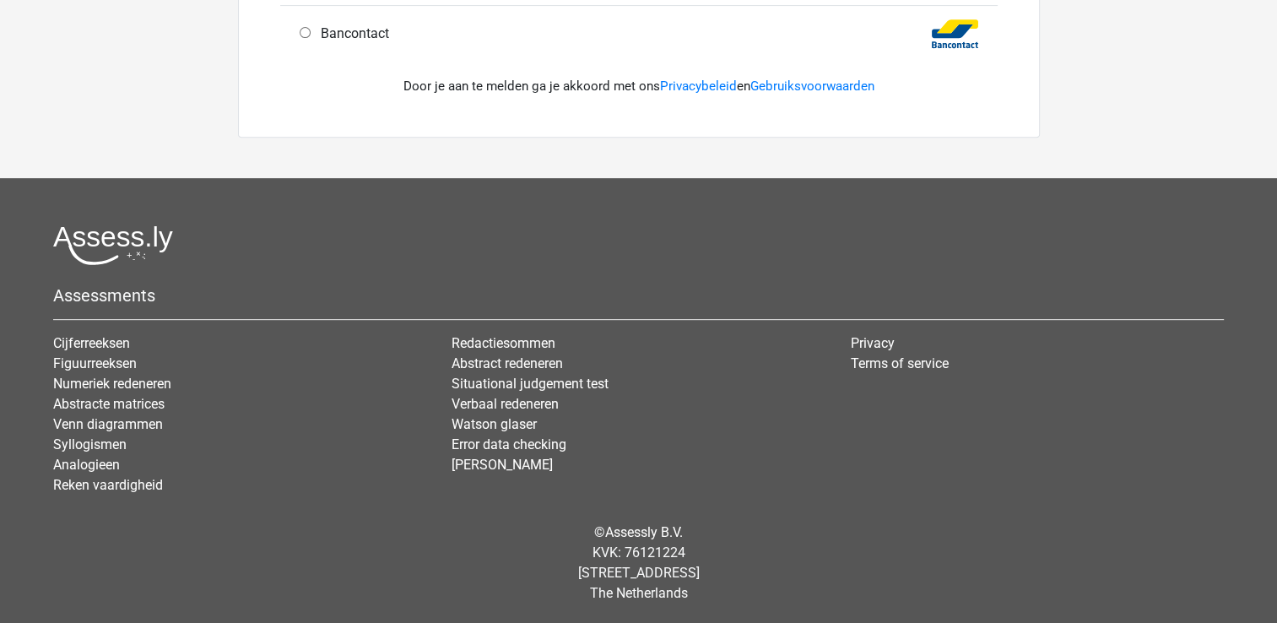
scroll to position [216, 0]
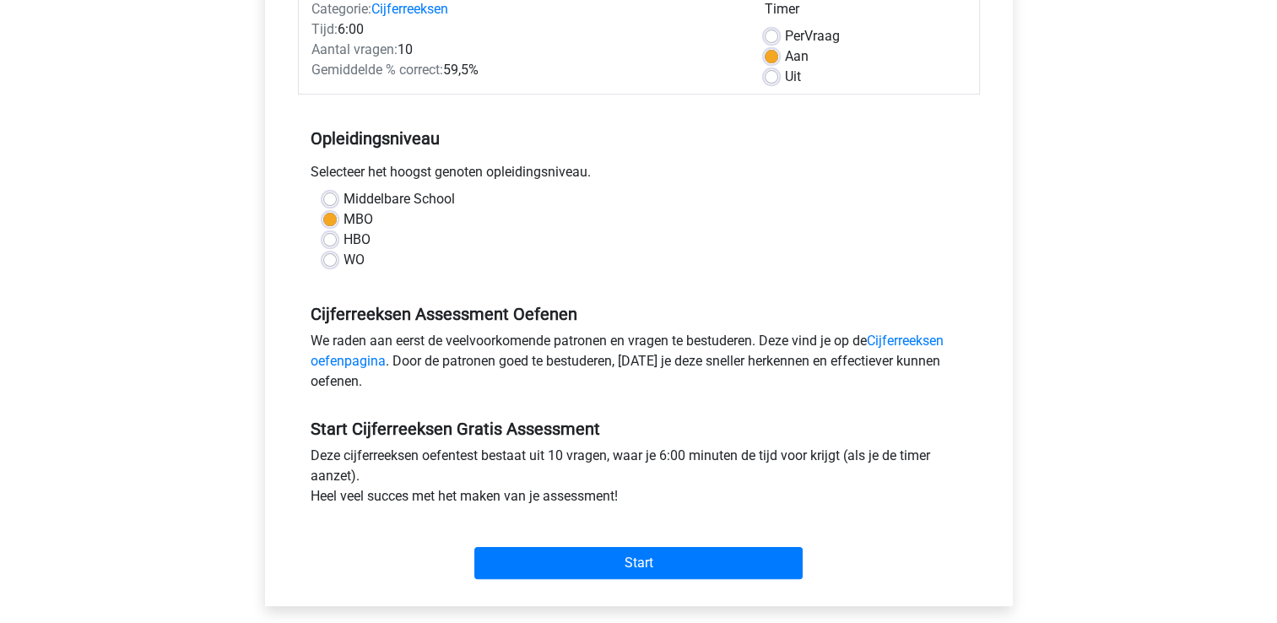
scroll to position [422, 0]
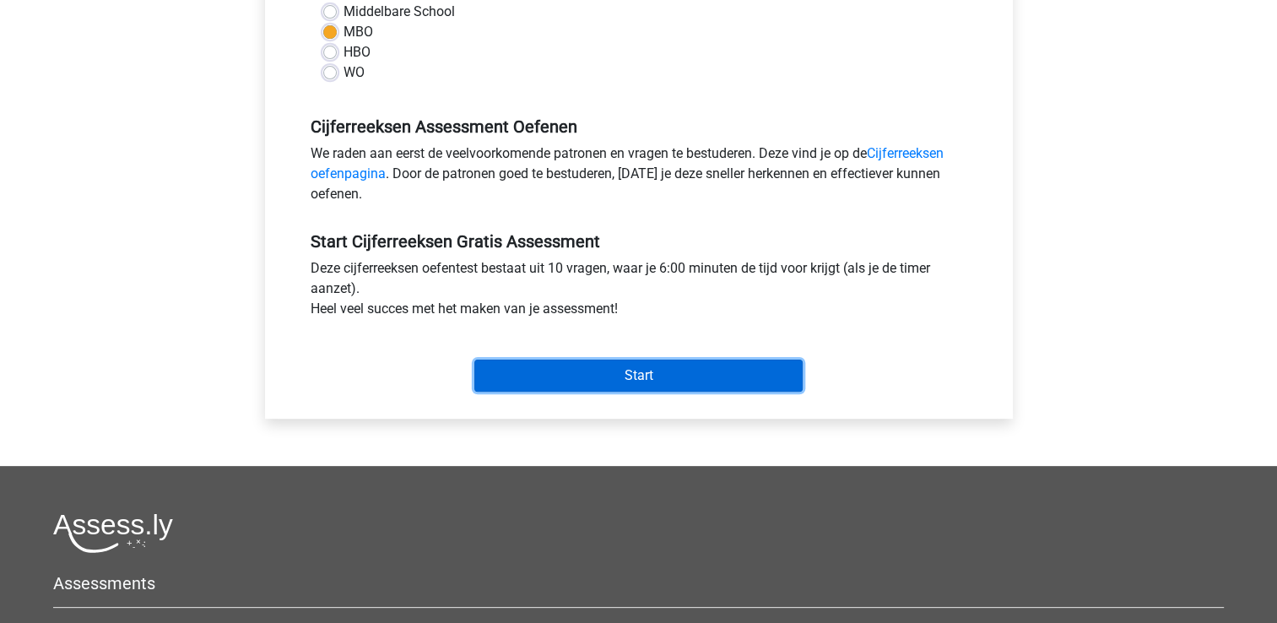
click at [597, 372] on input "Start" at bounding box center [638, 375] width 328 height 32
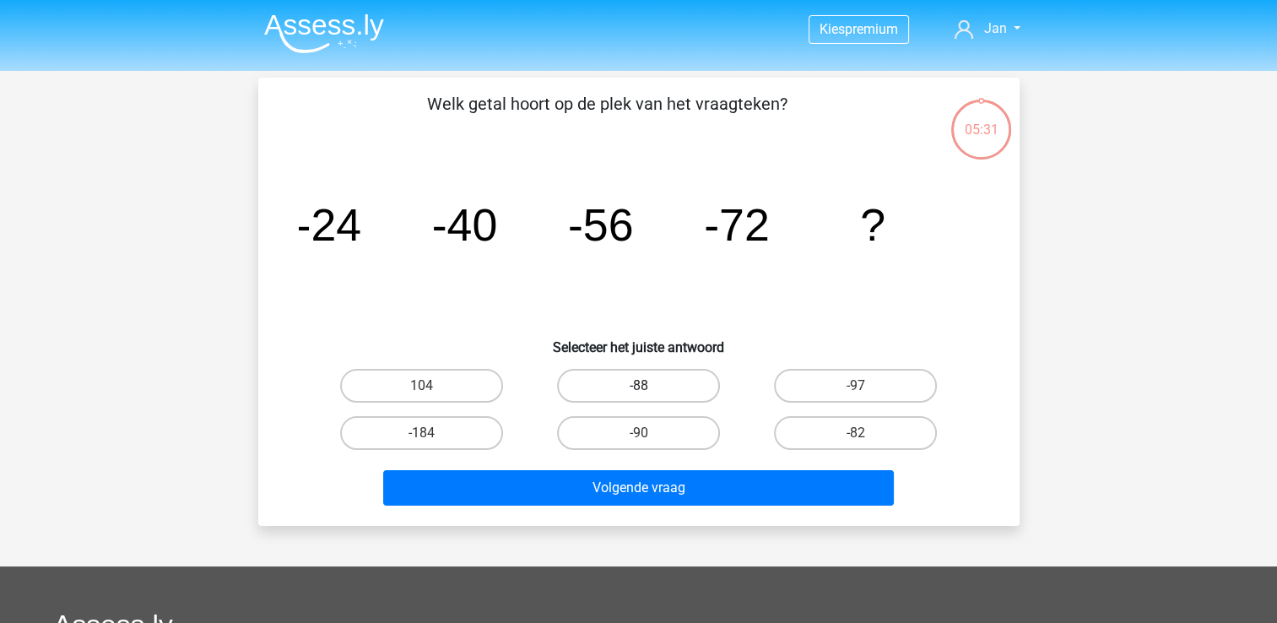
click at [603, 388] on label "-88" at bounding box center [638, 386] width 163 height 34
click at [638, 388] on input "-88" at bounding box center [643, 391] width 11 height 11
radio input "true"
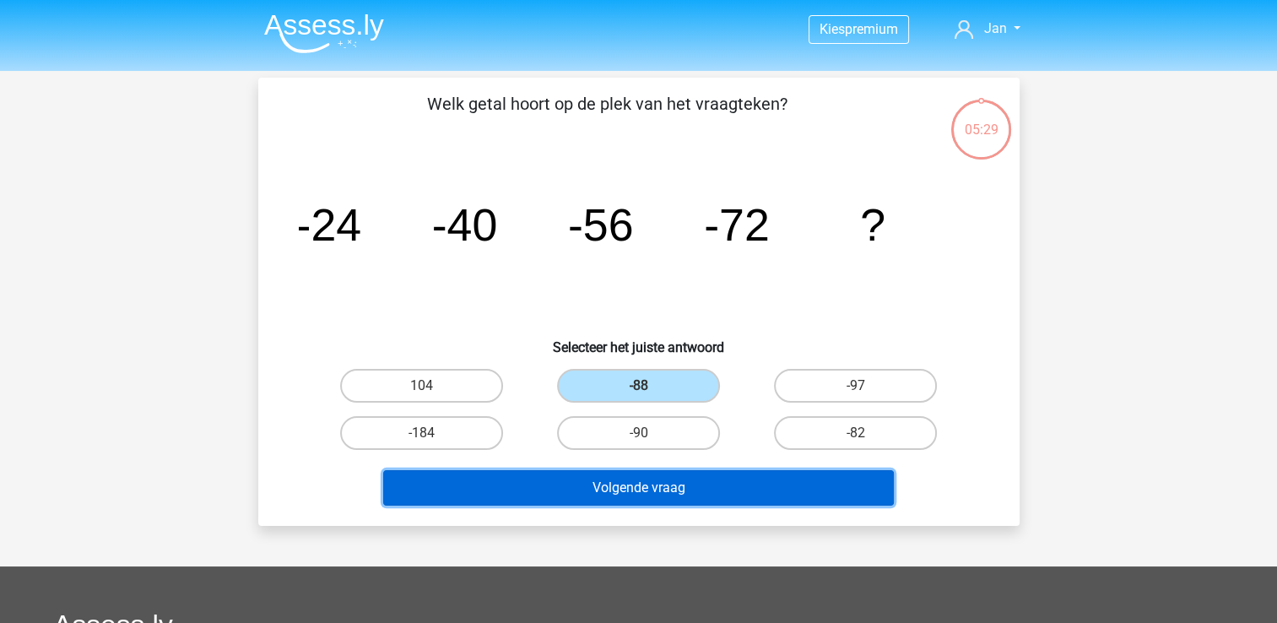
click at [683, 488] on button "Volgende vraag" at bounding box center [638, 487] width 511 height 35
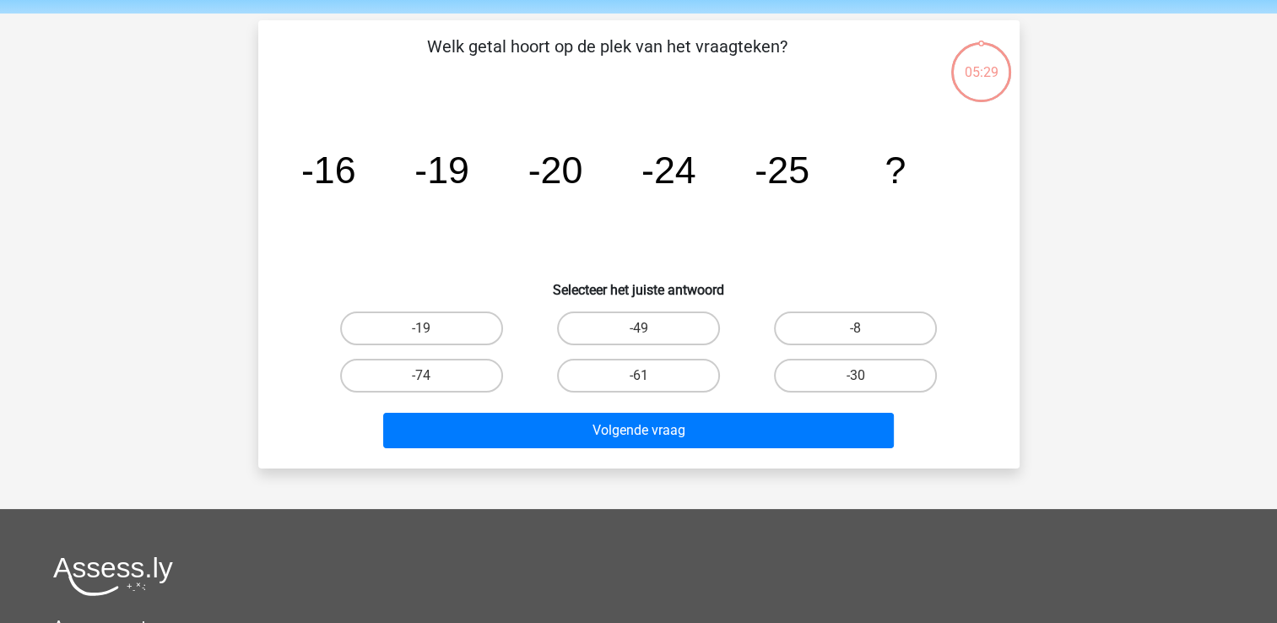
scroll to position [78, 0]
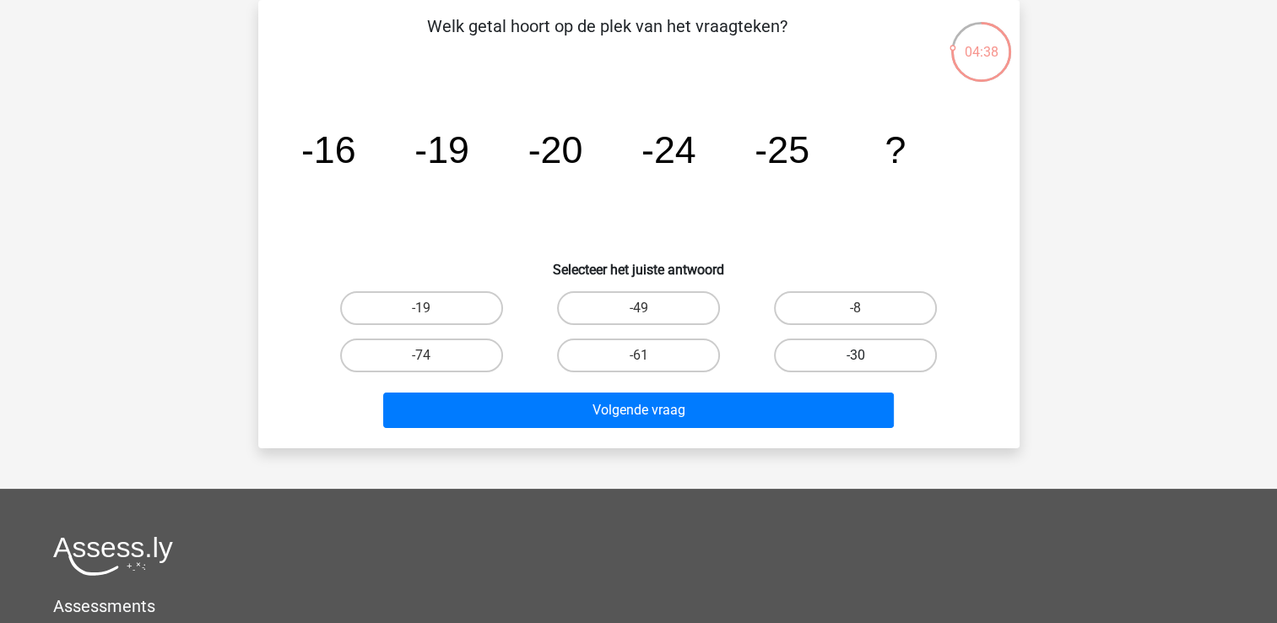
click at [850, 348] on label "-30" at bounding box center [855, 355] width 163 height 34
click at [856, 355] on input "-30" at bounding box center [861, 360] width 11 height 11
radio input "true"
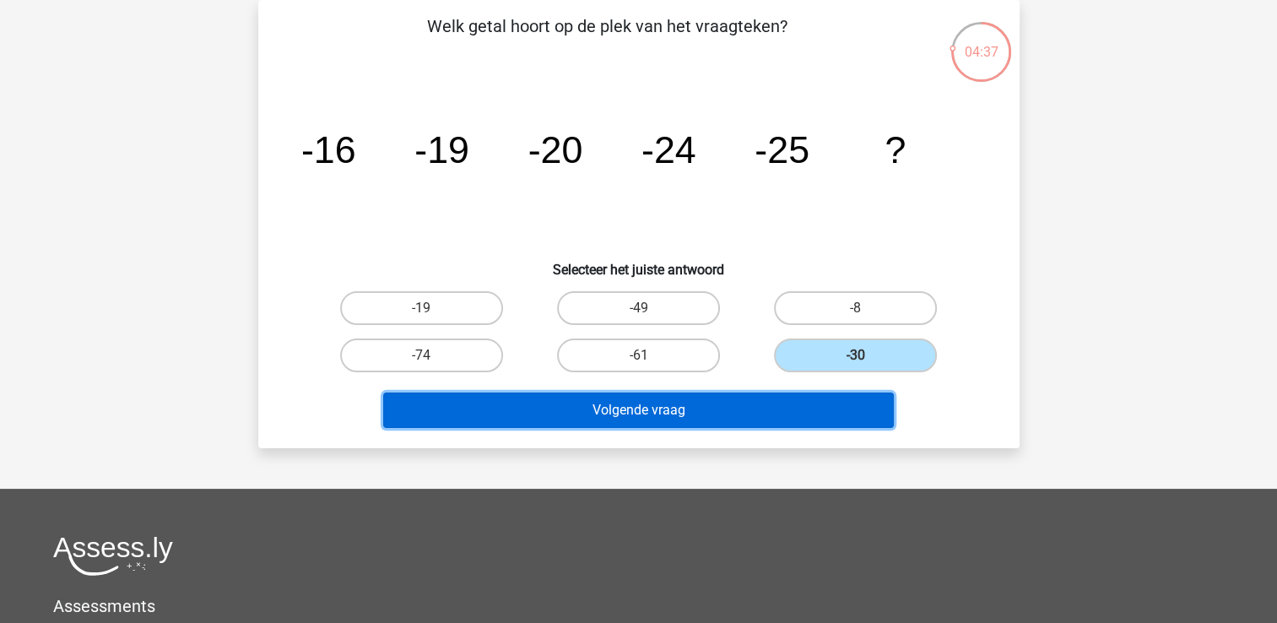
click at [655, 411] on button "Volgende vraag" at bounding box center [638, 409] width 511 height 35
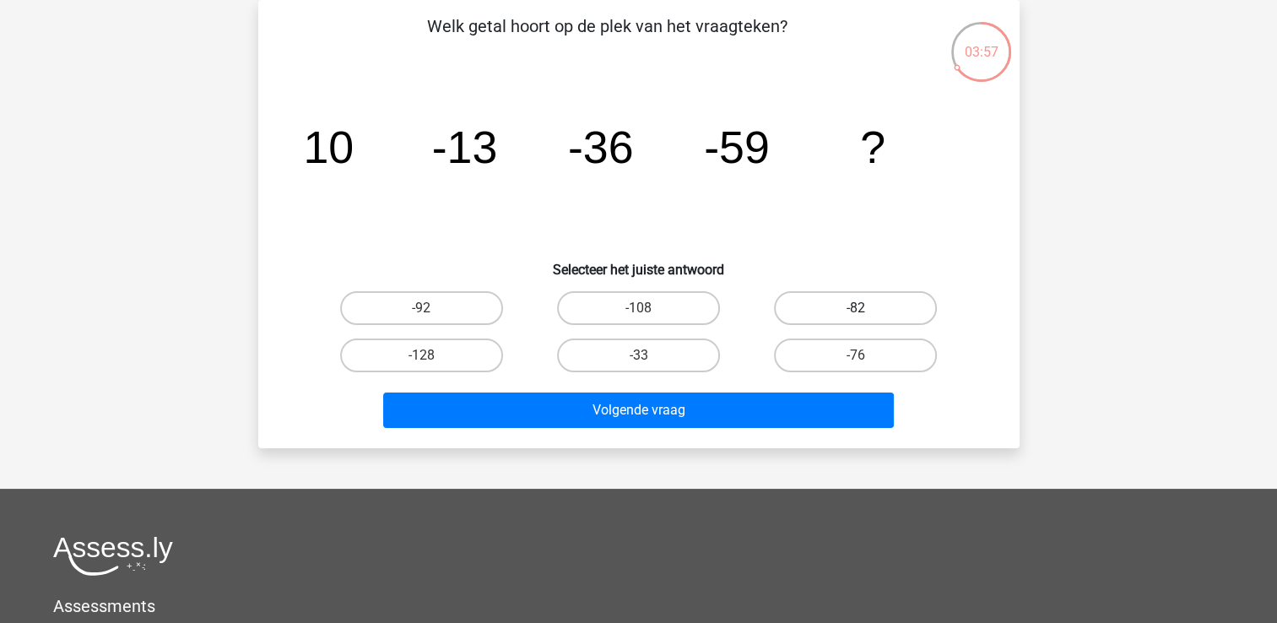
click at [878, 305] on label "-82" at bounding box center [855, 308] width 163 height 34
click at [867, 308] on input "-82" at bounding box center [861, 313] width 11 height 11
radio input "true"
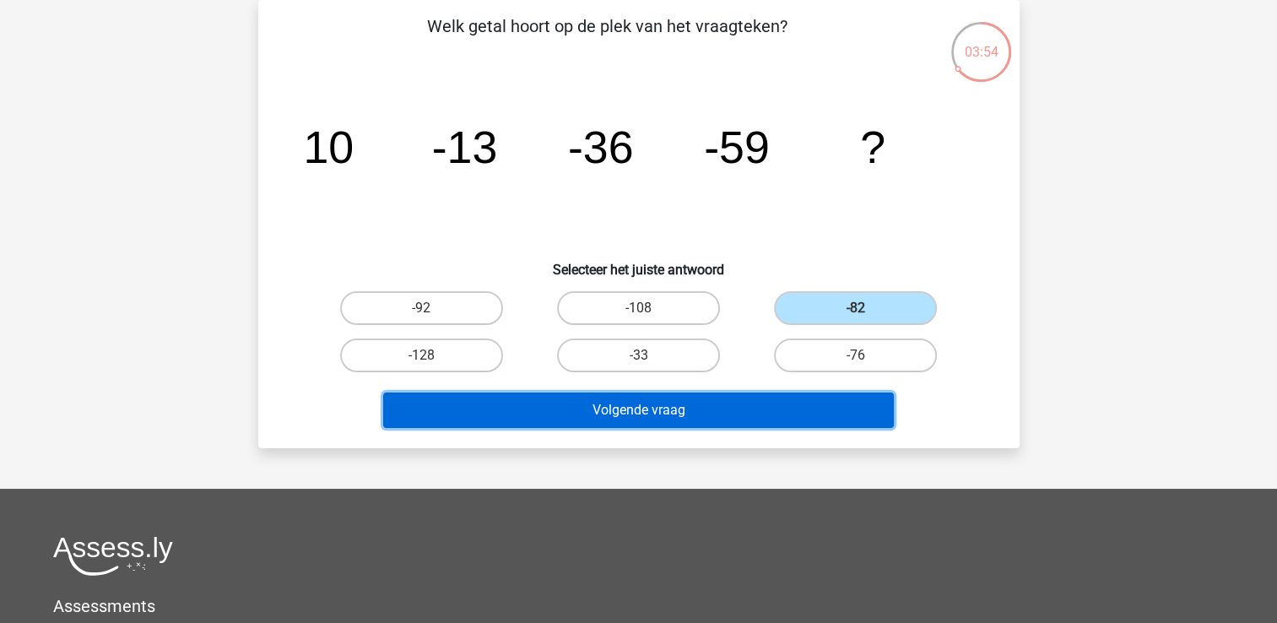
click at [641, 403] on button "Volgende vraag" at bounding box center [638, 409] width 511 height 35
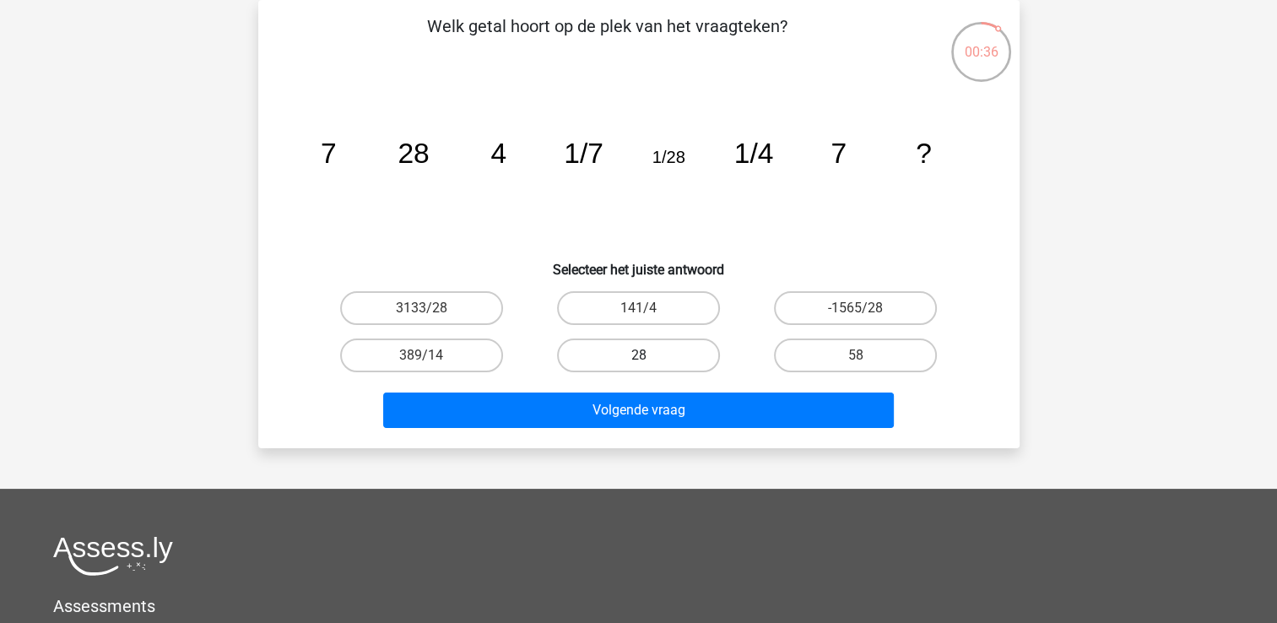
click at [641, 353] on label "28" at bounding box center [638, 355] width 163 height 34
click at [641, 355] on input "28" at bounding box center [643, 360] width 11 height 11
radio input "true"
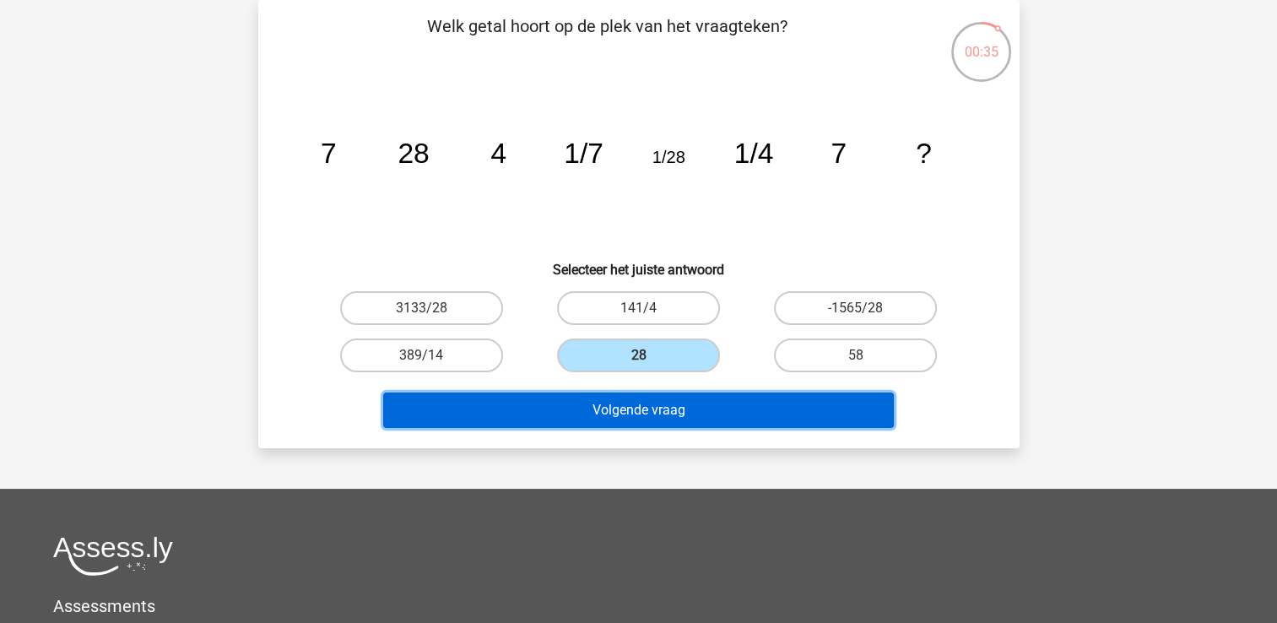
click at [711, 410] on button "Volgende vraag" at bounding box center [638, 409] width 511 height 35
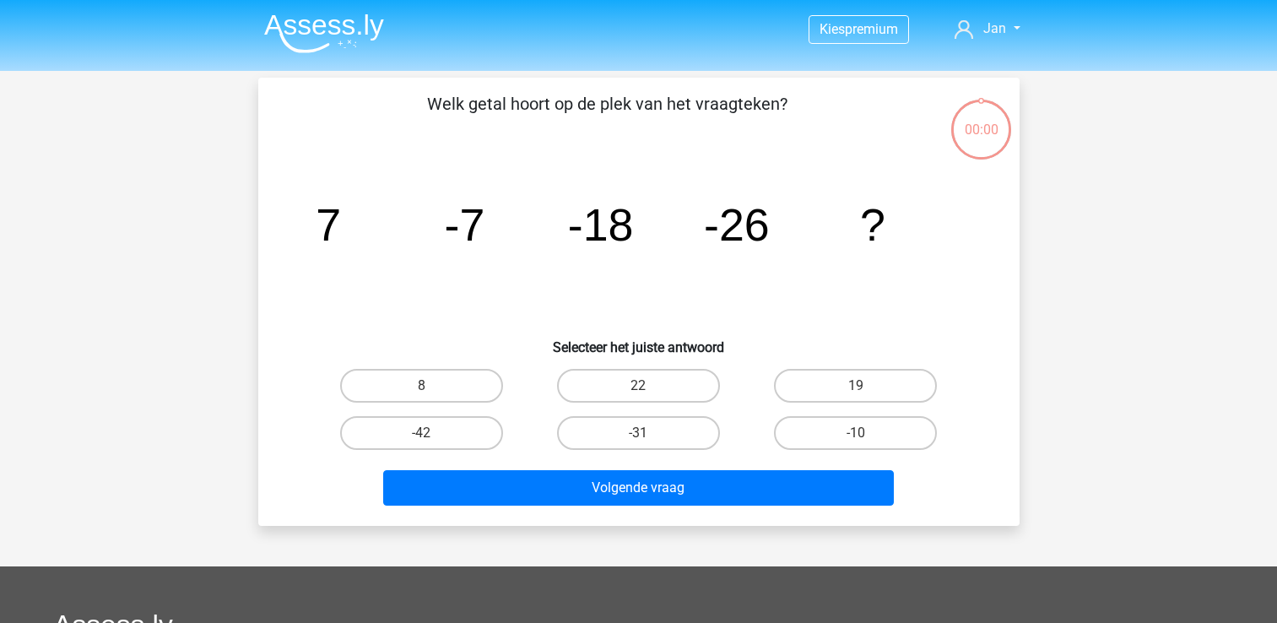
scroll to position [78, 0]
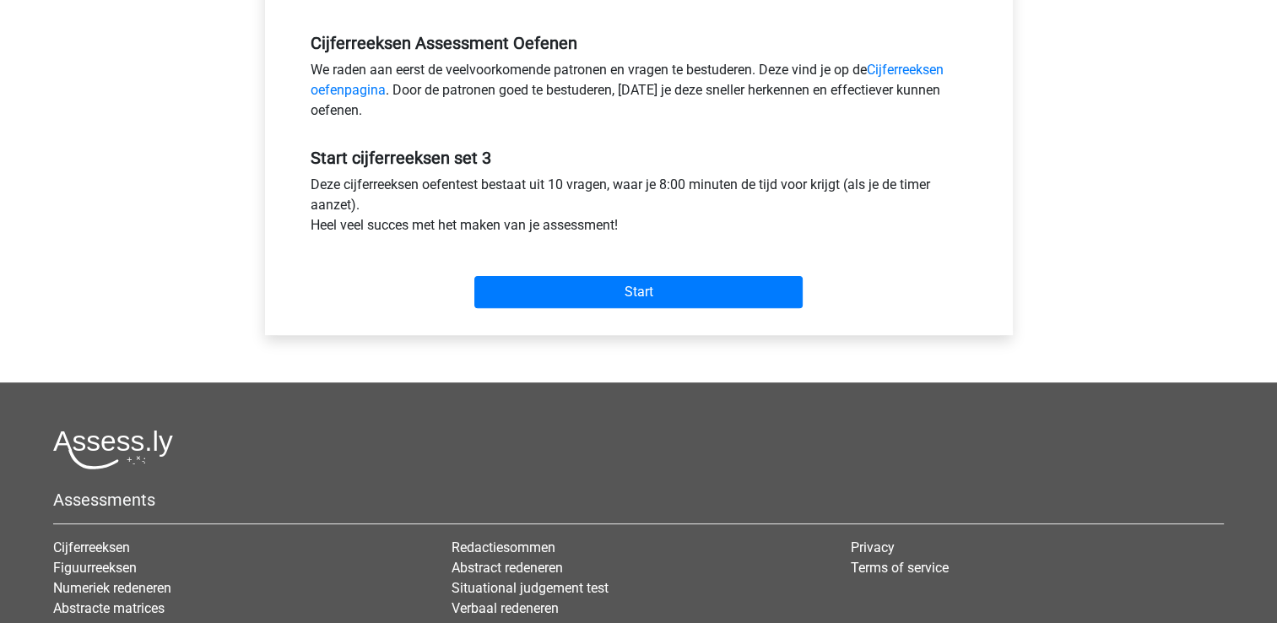
scroll to position [506, 0]
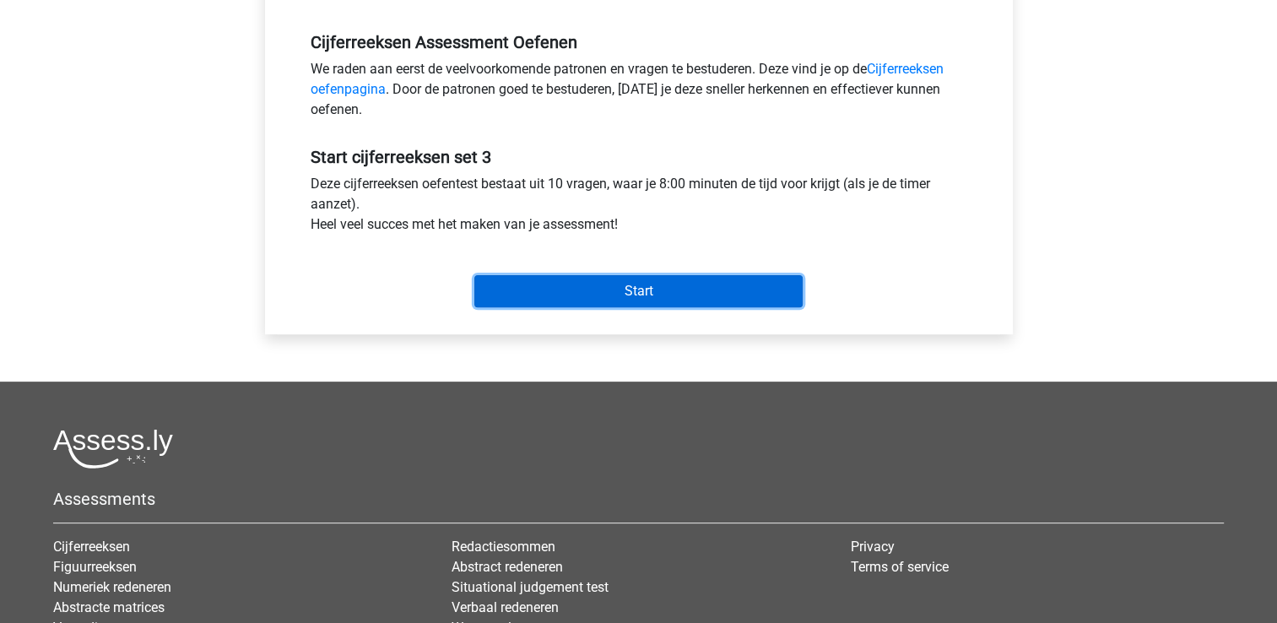
click at [662, 282] on input "Start" at bounding box center [638, 291] width 328 height 32
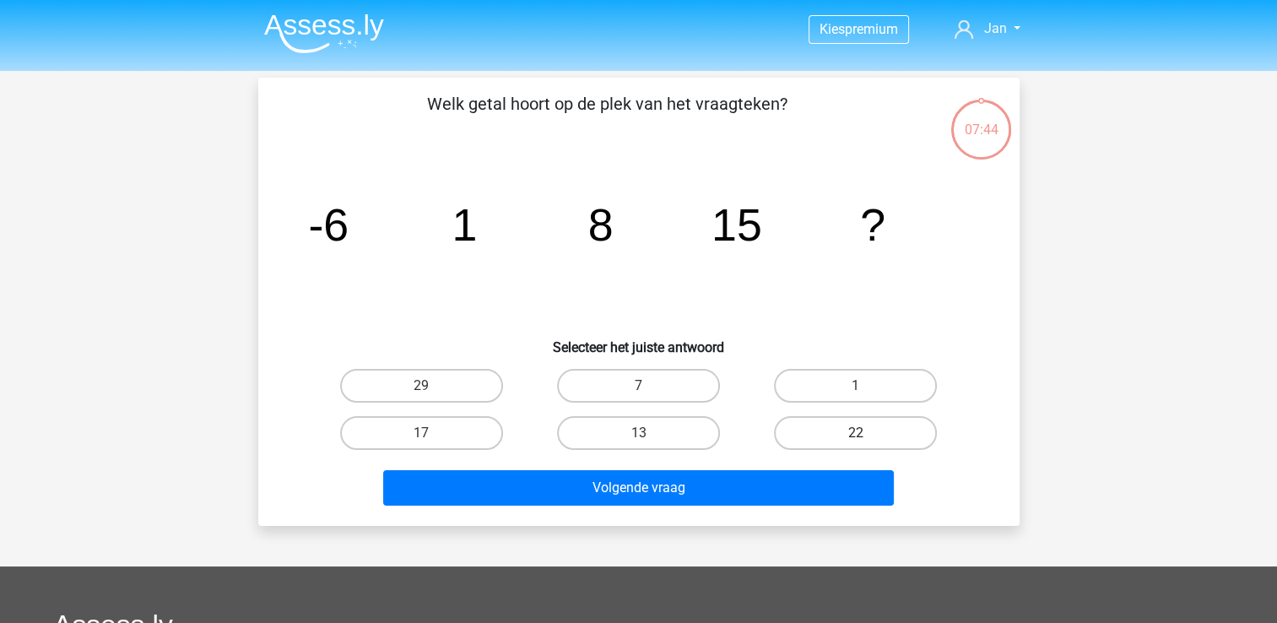
click at [827, 434] on label "22" at bounding box center [855, 433] width 163 height 34
click at [856, 434] on input "22" at bounding box center [861, 438] width 11 height 11
radio input "true"
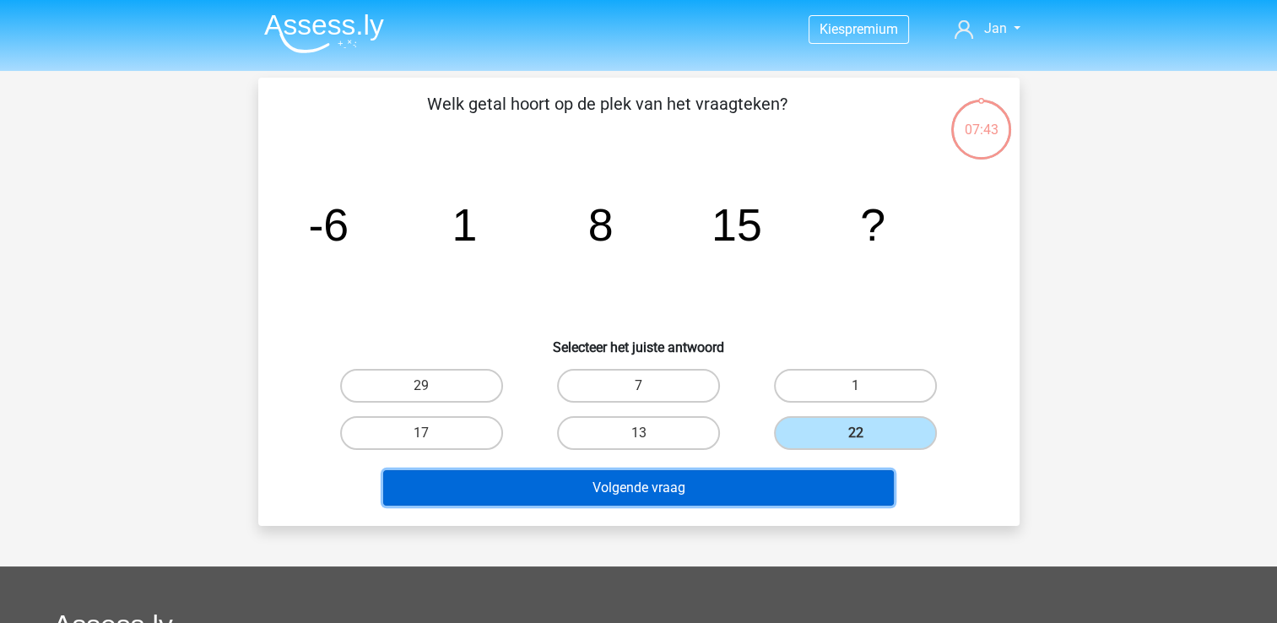
click at [728, 486] on button "Volgende vraag" at bounding box center [638, 487] width 511 height 35
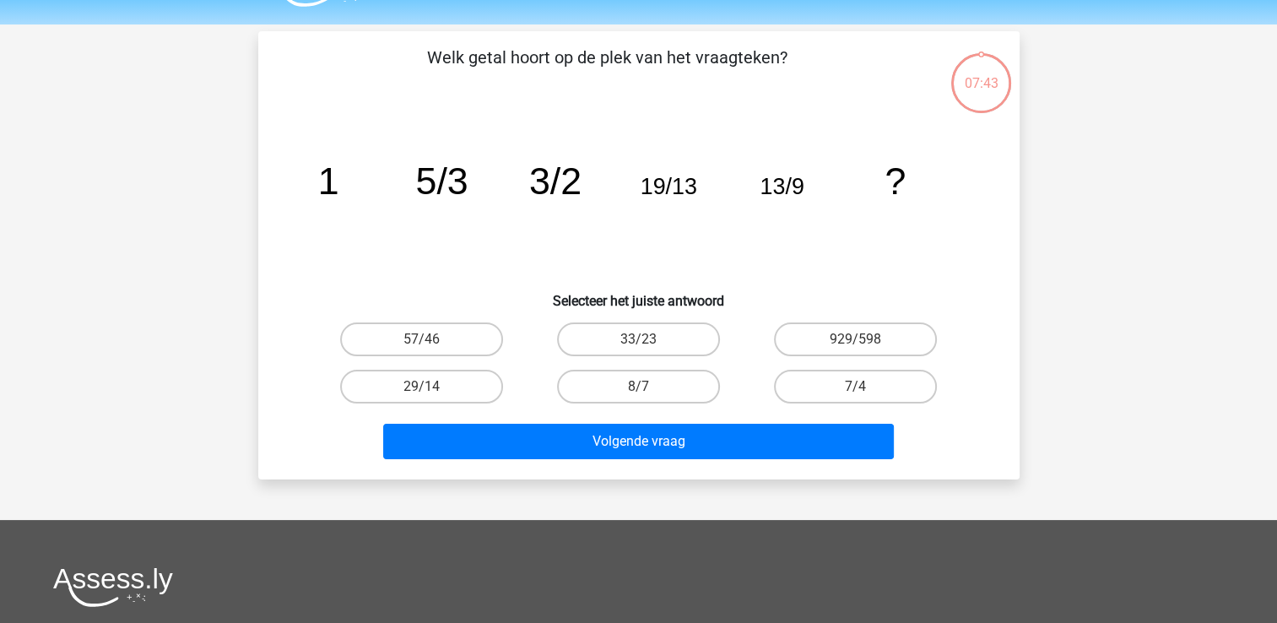
scroll to position [78, 0]
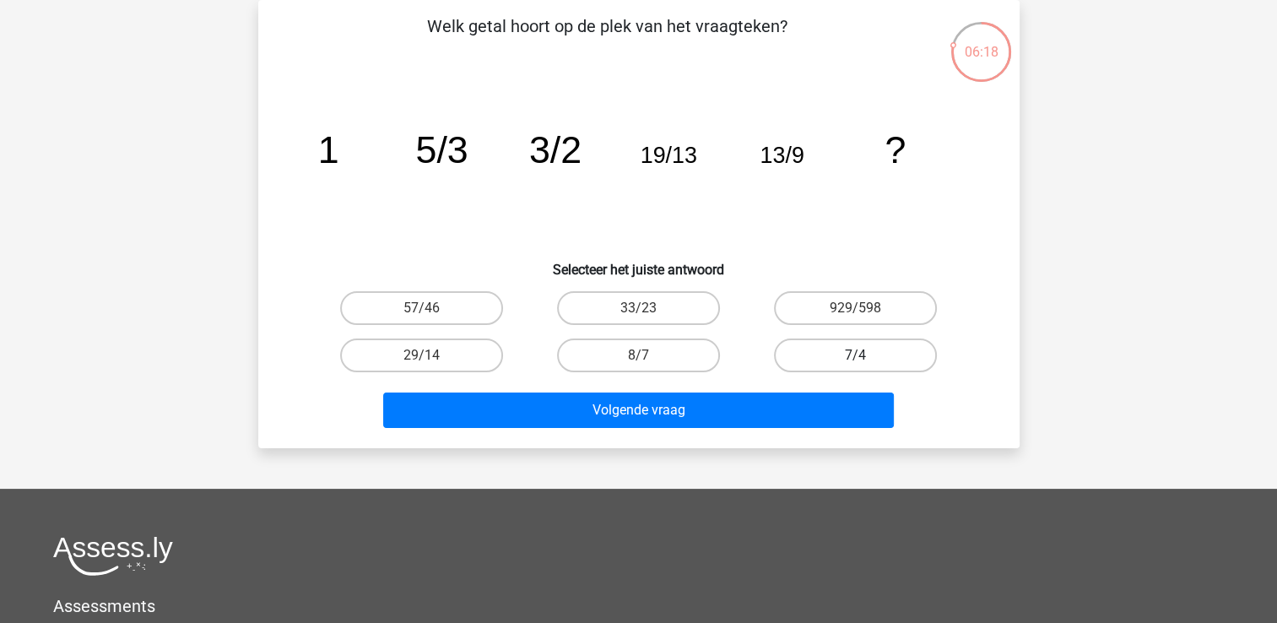
click at [867, 354] on label "7/4" at bounding box center [855, 355] width 163 height 34
click at [867, 355] on input "7/4" at bounding box center [861, 360] width 11 height 11
radio input "true"
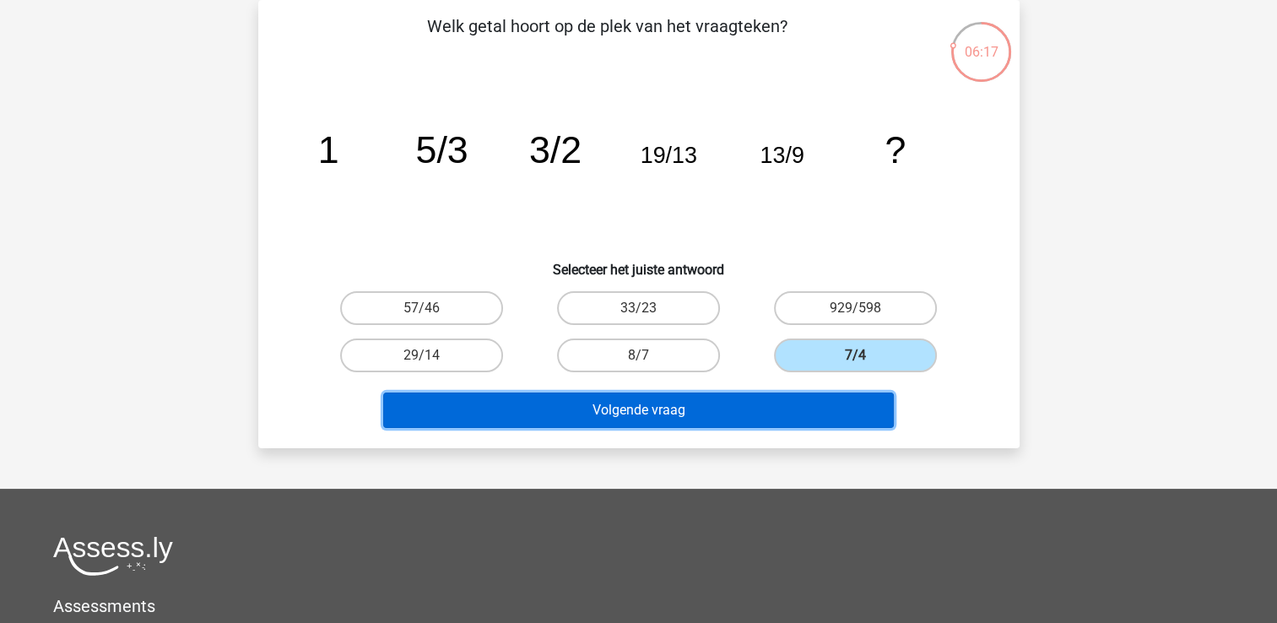
click at [705, 409] on button "Volgende vraag" at bounding box center [638, 409] width 511 height 35
